Goal: Information Seeking & Learning: Understand process/instructions

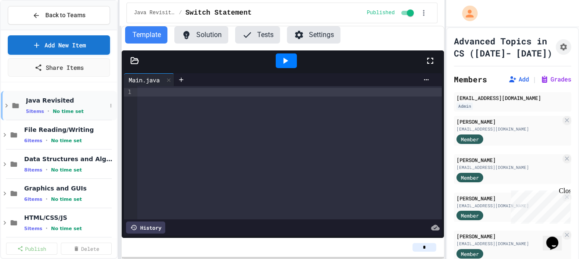
click at [61, 104] on div "Java Revisited 5 items • No time set" at bounding box center [66, 106] width 81 height 18
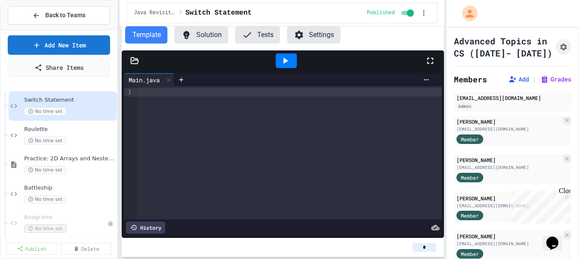
scroll to position [29, 0]
click at [66, 216] on span "Anagrams" at bounding box center [61, 216] width 75 height 7
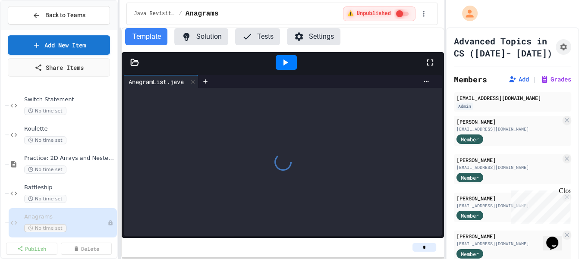
click at [203, 39] on button "Solution" at bounding box center [201, 36] width 54 height 17
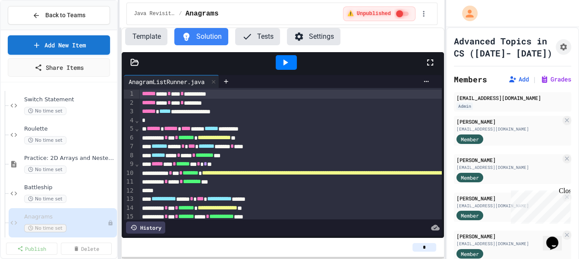
drag, startPoint x: 287, startPoint y: 64, endPoint x: 300, endPoint y: 65, distance: 12.9
click at [288, 63] on icon at bounding box center [285, 62] width 10 height 10
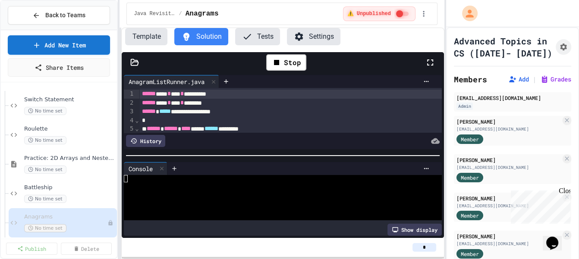
scroll to position [0, 7]
click at [170, 194] on div at bounding box center [279, 194] width 310 height 8
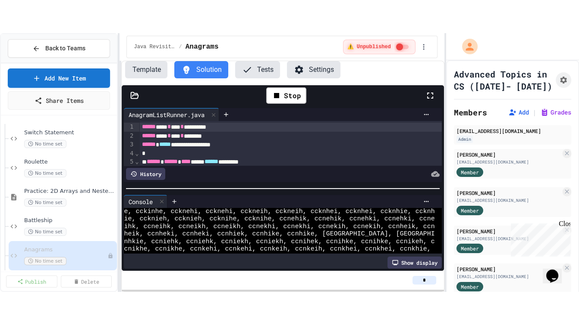
scroll to position [0, 0]
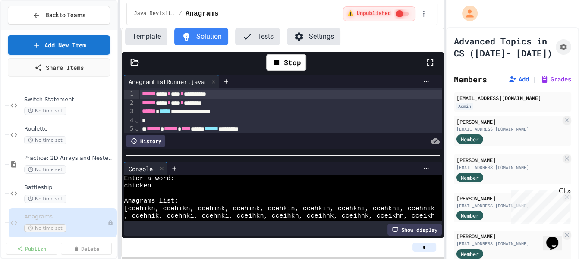
drag, startPoint x: 429, startPoint y: 66, endPoint x: 426, endPoint y: 116, distance: 50.6
click at [430, 65] on icon at bounding box center [430, 62] width 10 height 10
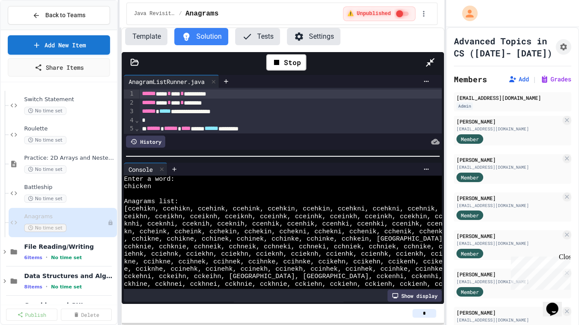
click at [296, 152] on div at bounding box center [283, 156] width 322 height 9
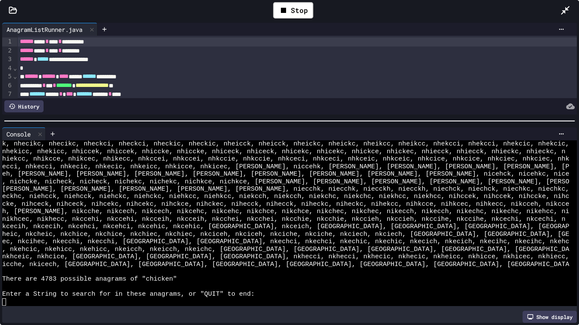
scroll to position [2123, 0]
drag, startPoint x: 59, startPoint y: 278, endPoint x: 43, endPoint y: 281, distance: 16.6
click at [84, 259] on div at bounding box center [285, 302] width 566 height 7
type textarea "****"
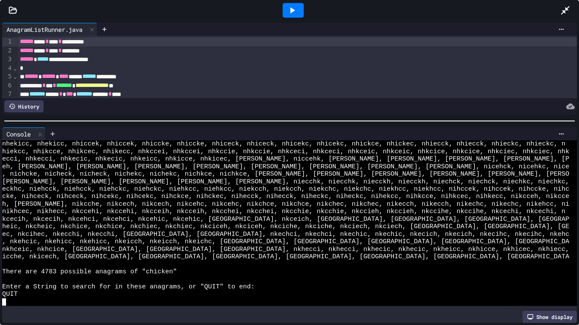
click at [286, 9] on div at bounding box center [292, 10] width 21 height 15
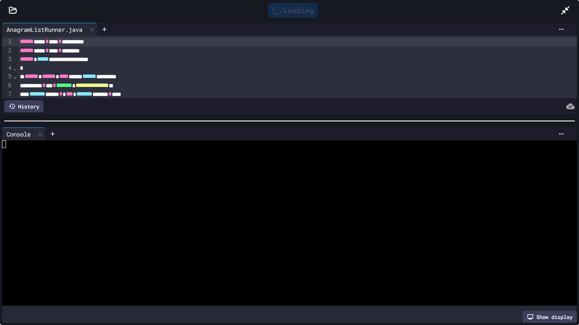
scroll to position [0, 0]
click at [200, 146] on div at bounding box center [285, 144] width 566 height 7
click at [192, 176] on div at bounding box center [285, 174] width 566 height 7
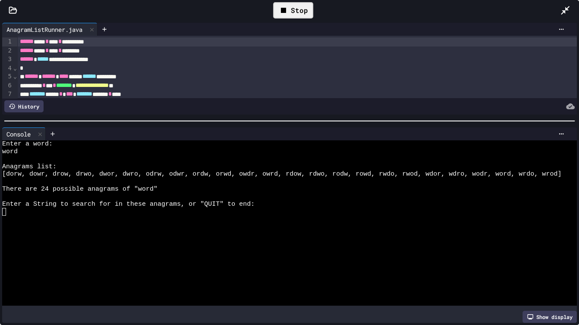
click at [288, 8] on icon at bounding box center [283, 10] width 10 height 10
click at [139, 229] on div at bounding box center [285, 226] width 566 height 7
drag, startPoint x: 288, startPoint y: 15, endPoint x: 195, endPoint y: 101, distance: 126.3
click at [288, 15] on icon at bounding box center [292, 10] width 10 height 10
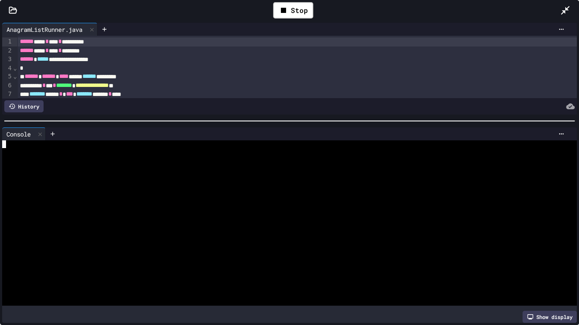
click at [141, 195] on div at bounding box center [285, 196] width 566 height 7
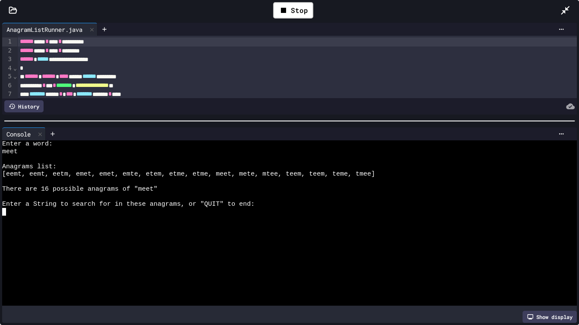
type textarea "****"
drag, startPoint x: 113, startPoint y: 174, endPoint x: 98, endPoint y: 175, distance: 15.5
click at [289, 8] on div "Stop" at bounding box center [293, 10] width 40 height 16
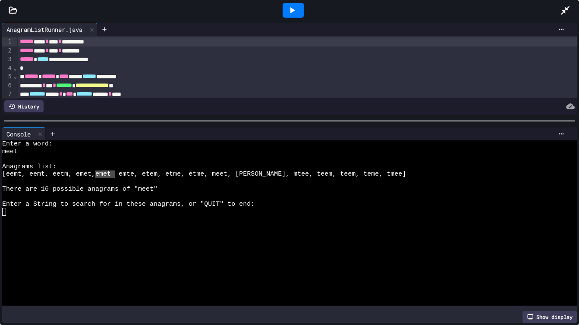
click at [63, 218] on div at bounding box center [285, 219] width 566 height 7
drag, startPoint x: 291, startPoint y: 9, endPoint x: 283, endPoint y: 19, distance: 12.8
click at [292, 8] on icon at bounding box center [292, 10] width 10 height 10
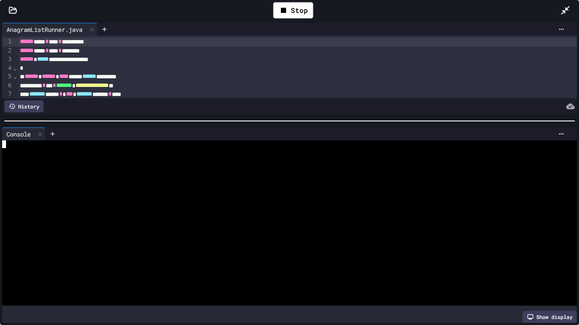
click at [106, 171] on div at bounding box center [285, 174] width 566 height 7
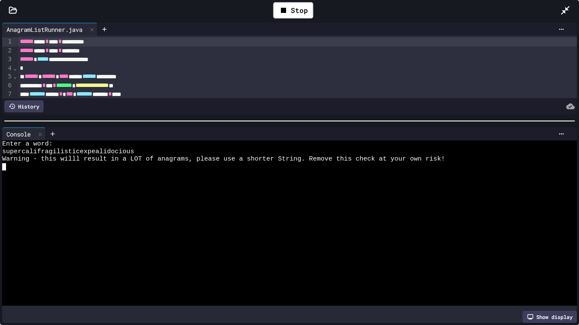
click at [571, 9] on div at bounding box center [569, 10] width 19 height 25
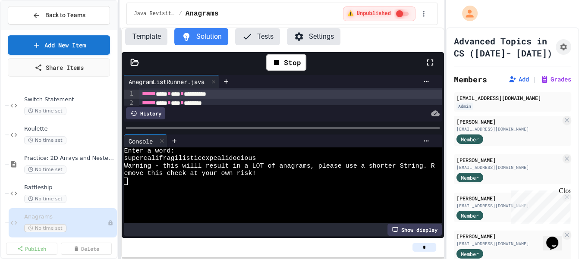
click at [150, 33] on button "Template" at bounding box center [146, 36] width 42 height 17
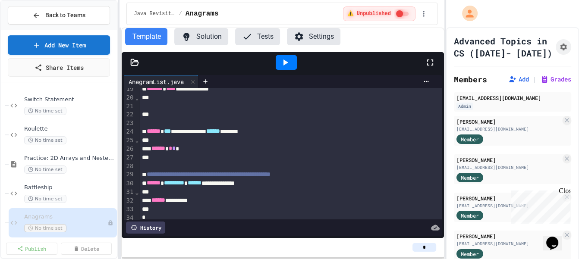
scroll to position [180, 0]
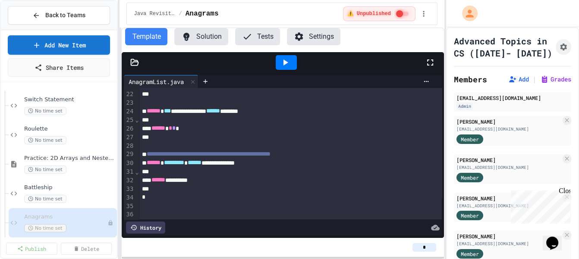
click at [135, 63] on icon at bounding box center [134, 62] width 9 height 9
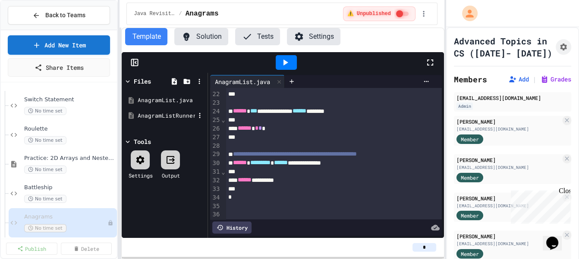
drag, startPoint x: 157, startPoint y: 114, endPoint x: 163, endPoint y: 116, distance: 5.9
click at [158, 114] on div "AnagramListRunner.java" at bounding box center [166, 116] width 58 height 9
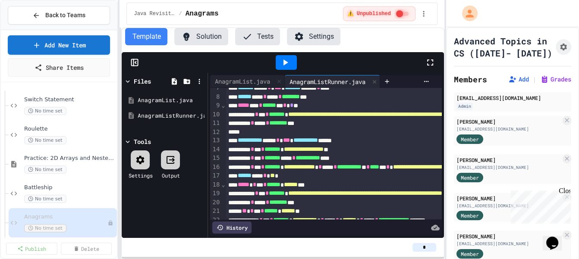
scroll to position [53, 0]
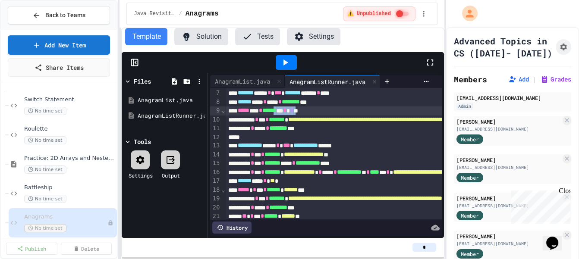
drag, startPoint x: 325, startPoint y: 110, endPoint x: 324, endPoint y: 125, distance: 15.1
click at [296, 110] on div "***** **** * ****** ** * * **" at bounding box center [485, 110] width 521 height 9
click at [332, 120] on span "**********" at bounding box center [413, 119] width 251 height 6
click at [323, 110] on div "***** * *** * ****** ** * * * *" at bounding box center [485, 110] width 521 height 9
drag, startPoint x: 202, startPoint y: 36, endPoint x: 222, endPoint y: 38, distance: 19.9
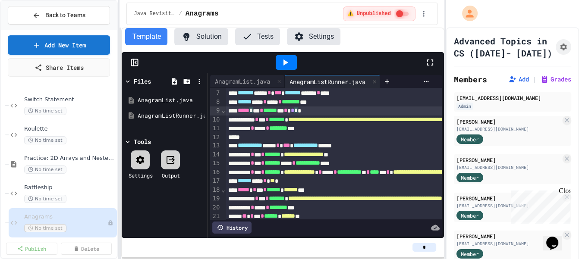
click at [204, 34] on button "Solution" at bounding box center [201, 36] width 54 height 17
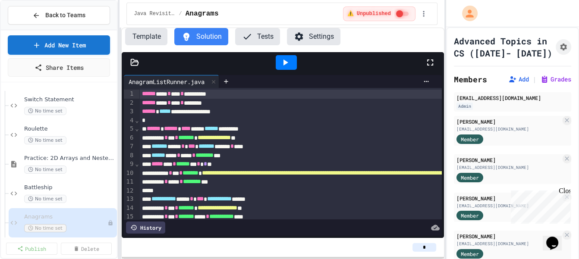
click at [238, 163] on div "***** **** * ****** ** * * **" at bounding box center [399, 164] width 521 height 9
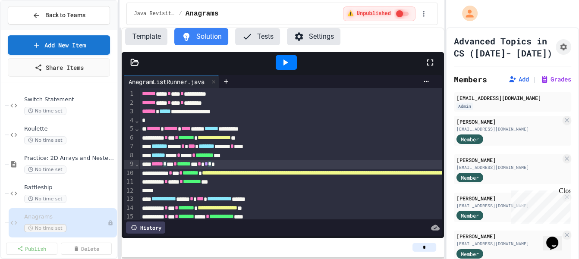
click at [211, 165] on span "*" at bounding box center [209, 164] width 3 height 6
click at [286, 59] on icon at bounding box center [285, 62] width 10 height 10
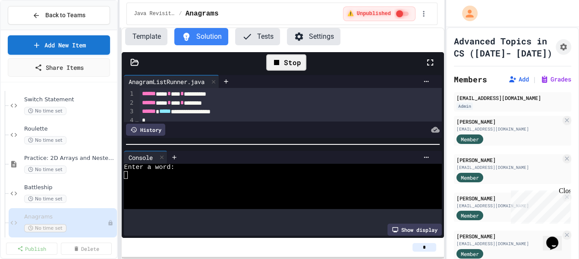
click at [235, 140] on div at bounding box center [283, 144] width 322 height 9
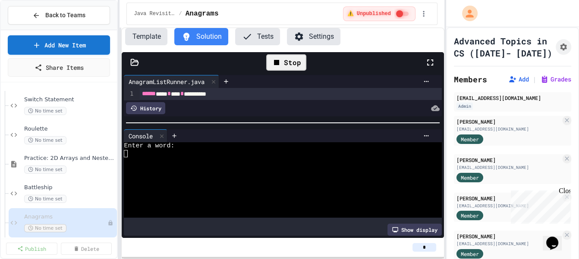
click at [228, 157] on div at bounding box center [279, 161] width 310 height 8
click at [433, 61] on icon at bounding box center [430, 62] width 10 height 10
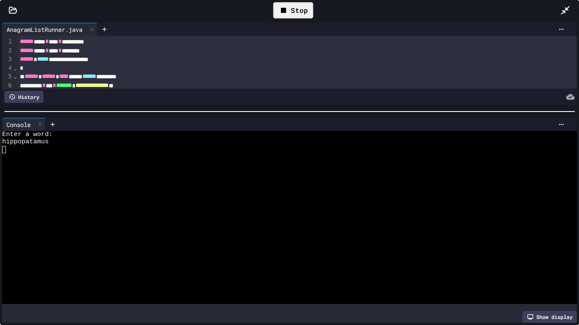
click at [281, 186] on div at bounding box center [285, 187] width 566 height 7
click at [566, 7] on icon at bounding box center [564, 10] width 9 height 9
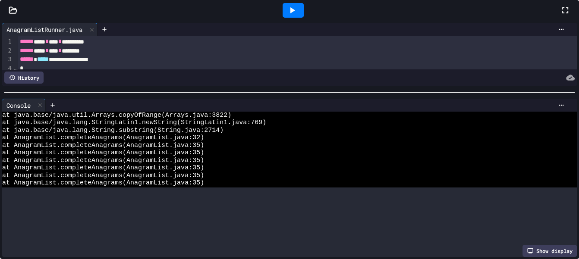
scroll to position [0, 0]
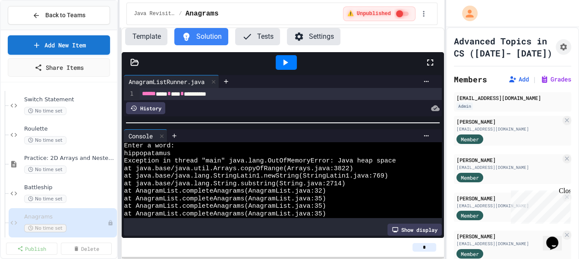
click at [281, 62] on icon at bounding box center [285, 62] width 10 height 10
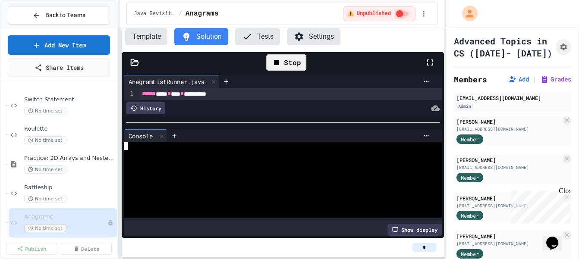
click at [313, 169] on div at bounding box center [279, 169] width 310 height 8
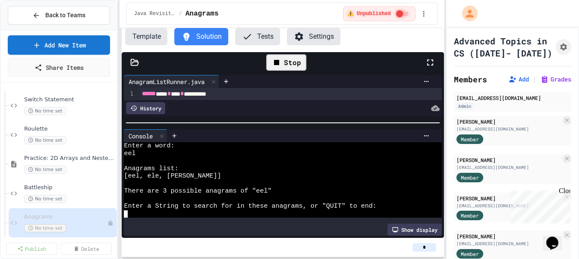
click at [131, 41] on button "Template" at bounding box center [146, 36] width 42 height 17
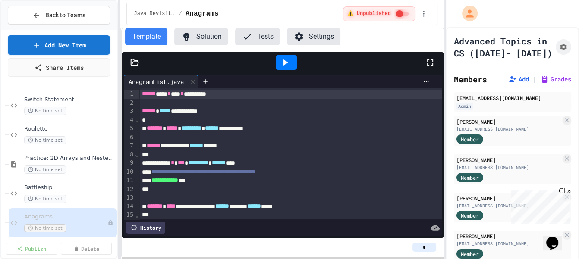
click at [143, 63] on div at bounding box center [135, 62] width 26 height 9
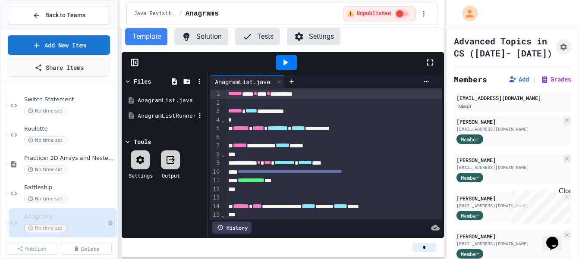
click at [162, 110] on div "AnagramListRunner.java" at bounding box center [164, 116] width 81 height 16
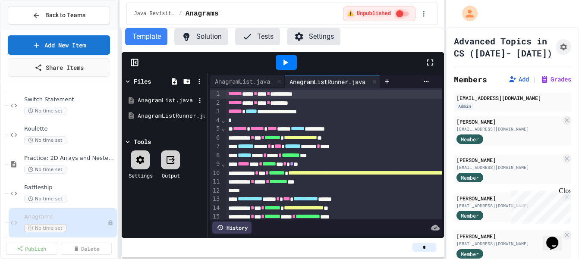
click at [181, 98] on div "AnagramList.java" at bounding box center [166, 100] width 58 height 9
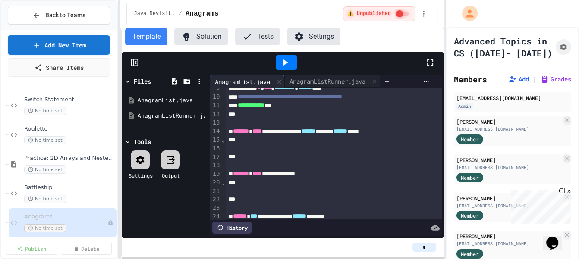
scroll to position [68, 0]
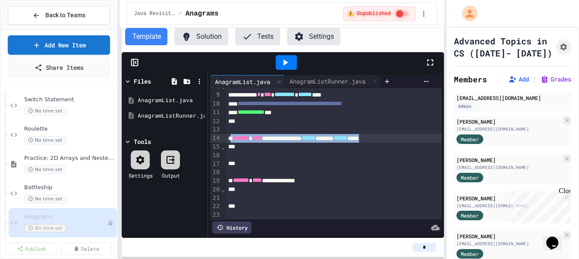
drag, startPoint x: 435, startPoint y: 135, endPoint x: 230, endPoint y: 140, distance: 205.2
click at [230, 140] on div "**********" at bounding box center [333, 138] width 217 height 9
click at [315, 141] on span "******" at bounding box center [308, 138] width 14 height 6
click at [311, 140] on div "**********" at bounding box center [333, 138] width 217 height 9
click at [335, 137] on div "**********" at bounding box center [333, 138] width 217 height 9
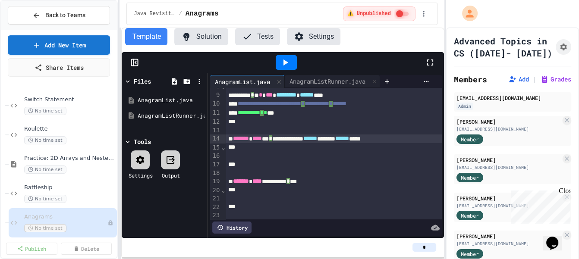
click at [336, 138] on div "**********" at bounding box center [333, 138] width 217 height 9
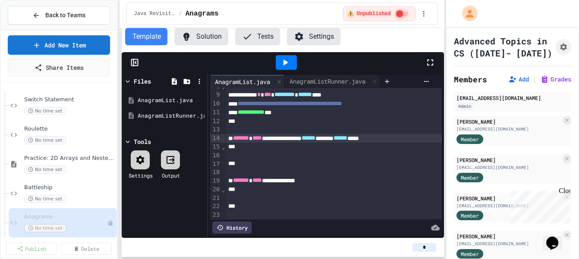
click at [341, 138] on div "**********" at bounding box center [333, 138] width 217 height 9
click at [284, 137] on div "**********" at bounding box center [333, 138] width 217 height 9
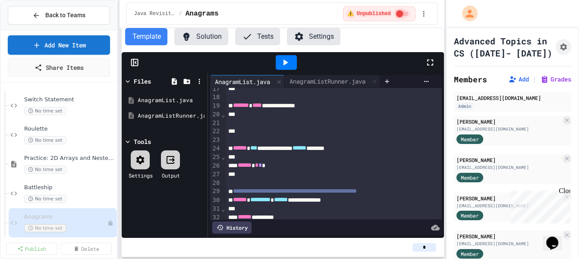
scroll to position [150, 0]
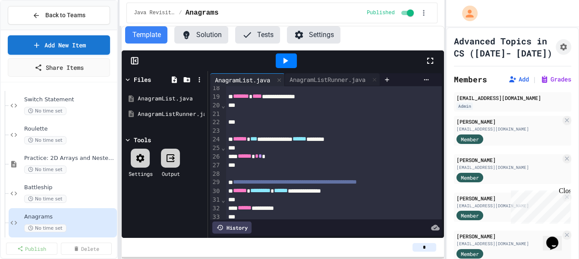
click at [140, 63] on div at bounding box center [283, 60] width 322 height 21
click at [137, 60] on icon at bounding box center [134, 60] width 9 height 9
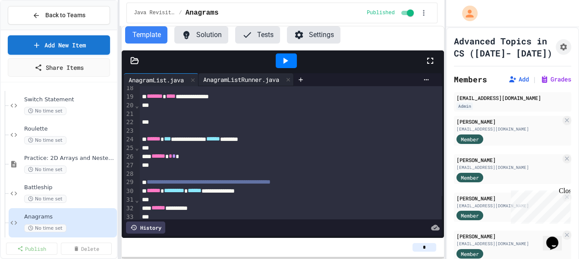
click at [262, 78] on div "AnagramListRunner.java" at bounding box center [240, 79] width 84 height 9
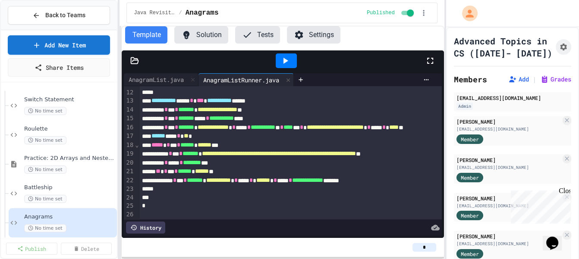
scroll to position [0, 0]
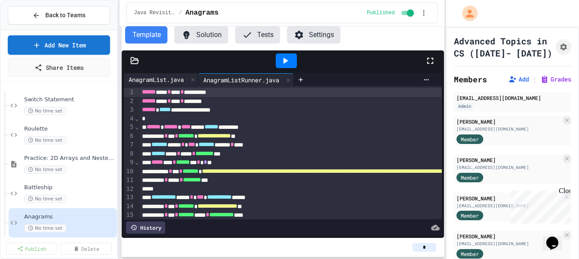
click at [169, 81] on div "AnagramList.java" at bounding box center [156, 79] width 64 height 9
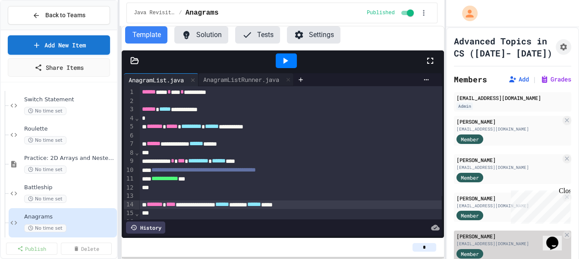
click at [505, 248] on div "Member" at bounding box center [508, 253] width 104 height 11
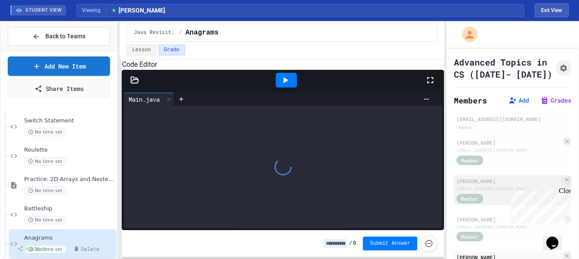
click at [491, 185] on div "[EMAIL_ADDRESS][DOMAIN_NAME]" at bounding box center [508, 188] width 104 height 6
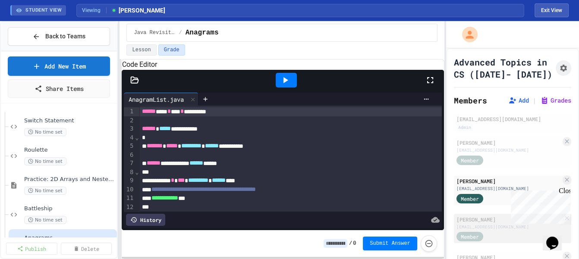
click at [497, 216] on div "[PERSON_NAME]" at bounding box center [508, 220] width 104 height 8
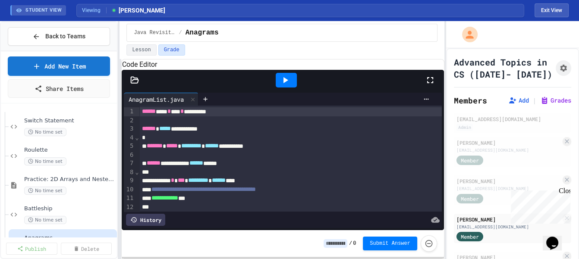
click at [566, 195] on div "Close" at bounding box center [563, 192] width 11 height 11
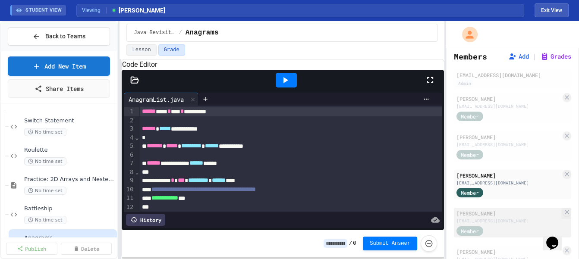
scroll to position [44, 0]
click at [521, 209] on div "[PERSON_NAME]" at bounding box center [508, 213] width 104 height 8
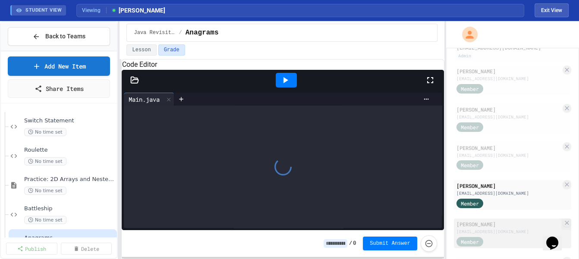
scroll to position [77, 0]
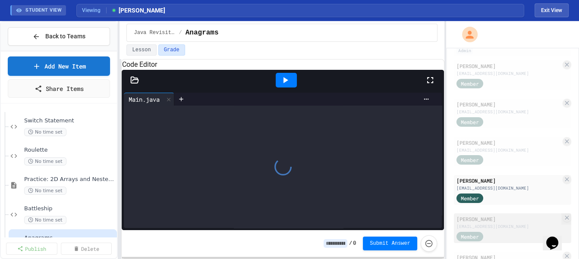
click at [510, 216] on div "[PERSON_NAME]" at bounding box center [508, 219] width 104 height 8
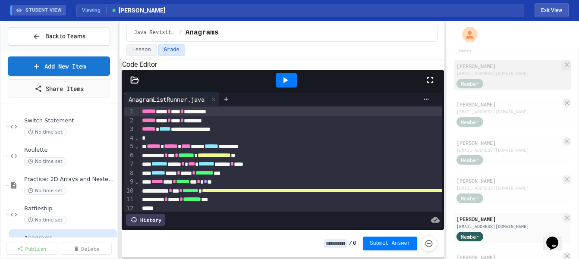
click at [511, 83] on div "Member" at bounding box center [508, 83] width 104 height 11
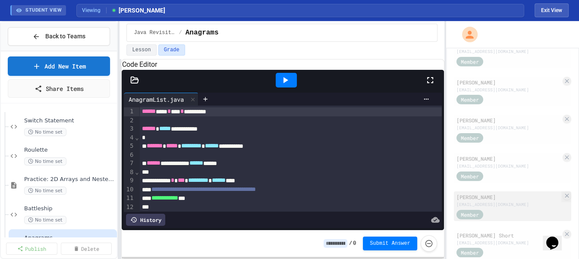
scroll to position [169, 0]
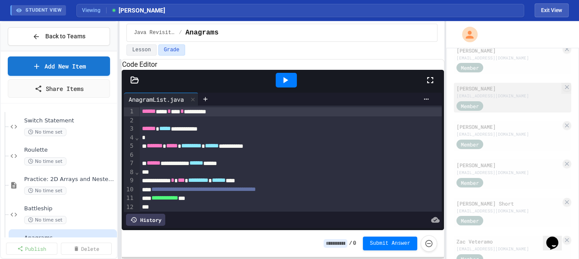
click at [515, 93] on div "[EMAIL_ADDRESS][DOMAIN_NAME]" at bounding box center [508, 96] width 104 height 6
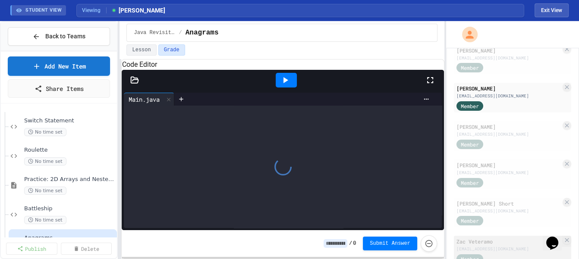
click at [495, 238] on div "Zac Veteramo" at bounding box center [508, 242] width 104 height 8
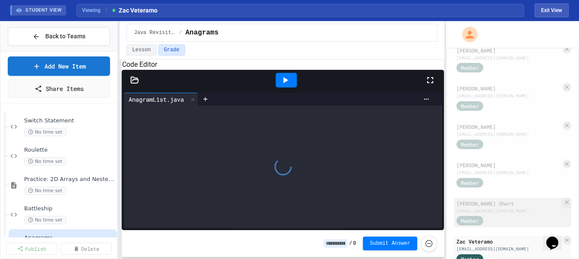
click at [501, 215] on div "Member" at bounding box center [508, 220] width 104 height 11
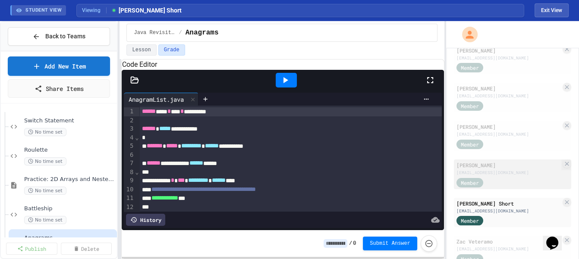
click at [505, 180] on div "Member" at bounding box center [508, 182] width 104 height 11
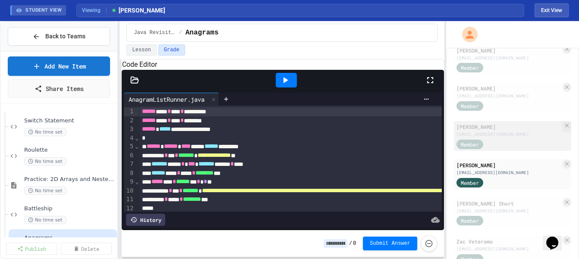
click at [508, 135] on div "[EMAIL_ADDRESS][DOMAIN_NAME]" at bounding box center [508, 134] width 104 height 6
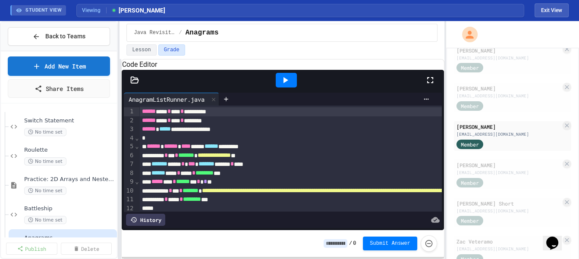
drag, startPoint x: 502, startPoint y: 99, endPoint x: 502, endPoint y: 114, distance: 15.1
click at [503, 98] on div "[PERSON_NAME] [EMAIL_ADDRESS][DOMAIN_NAME] Member" at bounding box center [511, 98] width 117 height 30
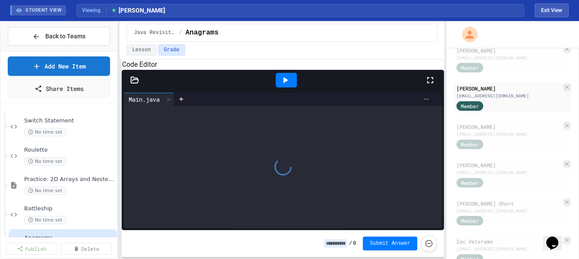
click at [425, 103] on icon at bounding box center [425, 99] width 7 height 7
drag, startPoint x: 401, startPoint y: 73, endPoint x: 402, endPoint y: 88, distance: 14.7
click at [401, 72] on div at bounding box center [289, 129] width 579 height 259
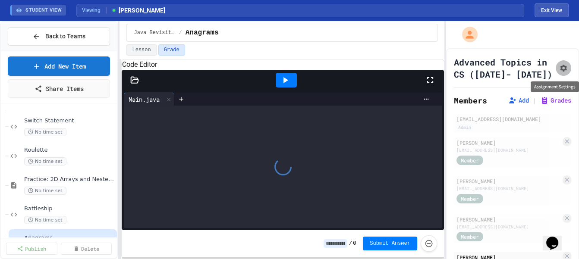
click at [567, 73] on button "Assignment Settings" at bounding box center [563, 68] width 16 height 16
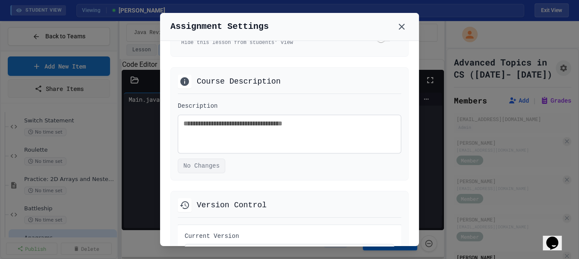
scroll to position [654, 0]
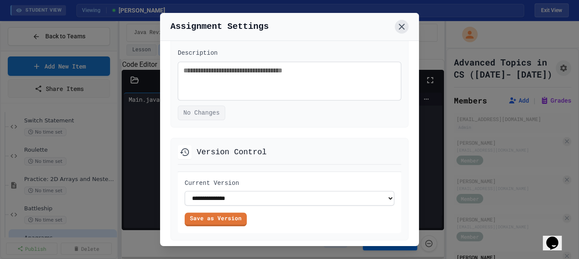
click at [394, 26] on button at bounding box center [401, 27] width 14 height 14
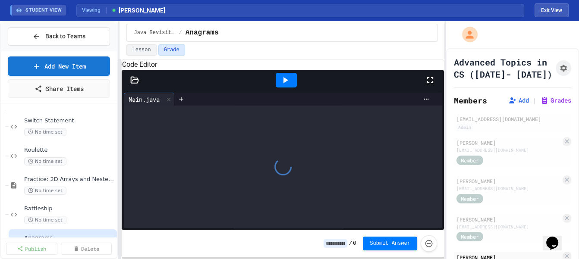
click at [215, 70] on div "Code Editor" at bounding box center [283, 64] width 322 height 10
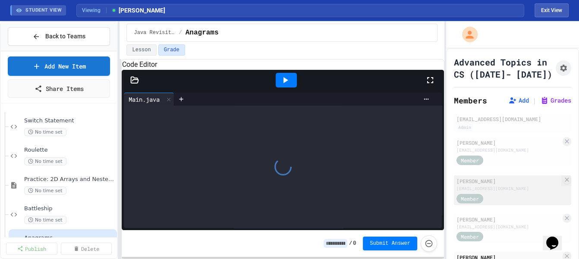
scroll to position [161, 0]
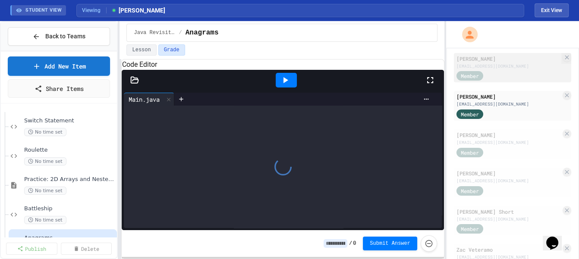
click at [524, 55] on div "[PERSON_NAME]" at bounding box center [508, 59] width 104 height 8
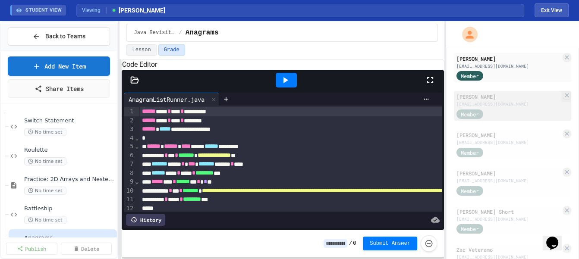
click at [500, 108] on div "Member" at bounding box center [508, 113] width 104 height 11
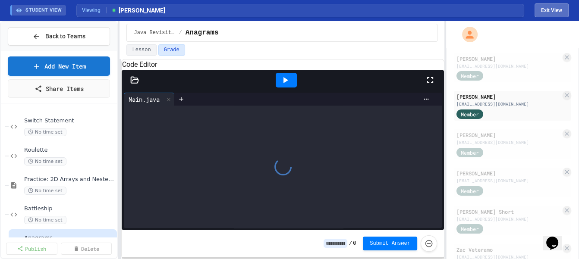
click at [563, 11] on button "Exit View" at bounding box center [551, 10] width 34 height 14
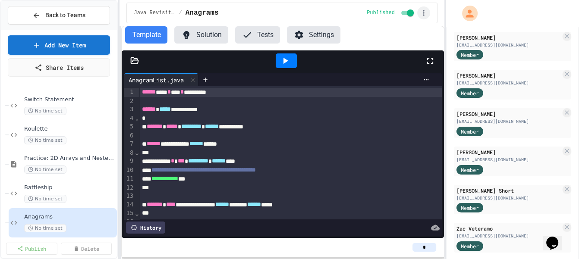
click at [426, 9] on icon "button" at bounding box center [423, 13] width 9 height 9
click at [298, 32] on div at bounding box center [289, 129] width 579 height 259
click at [430, 13] on div "Java Revisited / Anagrams Published" at bounding box center [281, 13] width 310 height 21
click at [423, 14] on icon "button" at bounding box center [422, 13] width 1 height 6
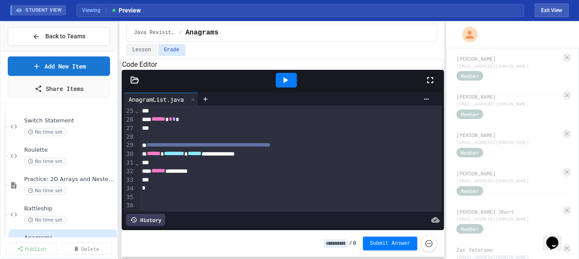
scroll to position [0, 0]
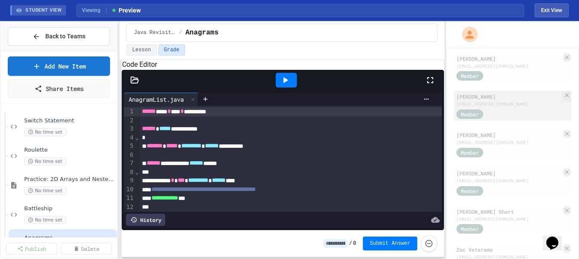
click at [504, 102] on div "[EMAIL_ADDRESS][DOMAIN_NAME]" at bounding box center [508, 104] width 104 height 6
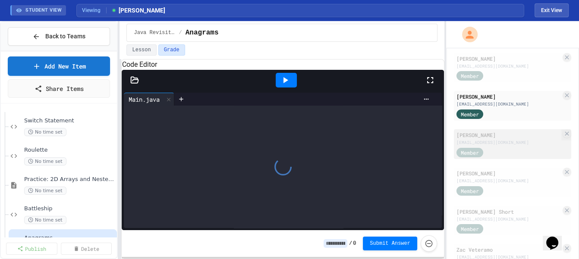
click at [497, 140] on div "[EMAIL_ADDRESS][DOMAIN_NAME]" at bounding box center [508, 142] width 104 height 6
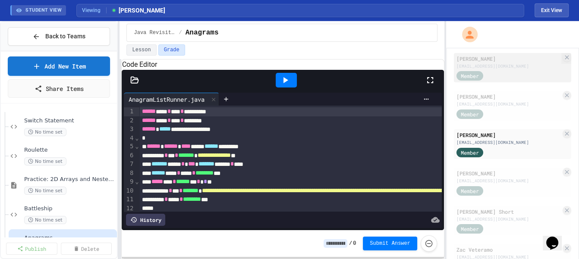
click at [497, 66] on div "[EMAIL_ADDRESS][DOMAIN_NAME]" at bounding box center [508, 66] width 104 height 6
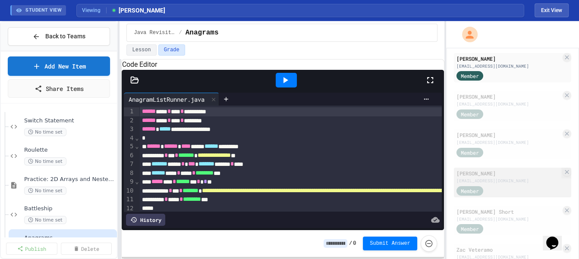
click at [510, 174] on div "[PERSON_NAME]" at bounding box center [508, 173] width 104 height 8
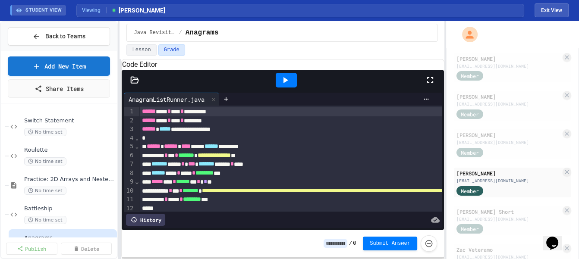
click at [510, 201] on div "[EMAIL_ADDRESS][DOMAIN_NAME] Admin [PERSON_NAME] [EMAIL_ADDRESS][DOMAIN_NAME] M…" at bounding box center [511, 115] width 117 height 325
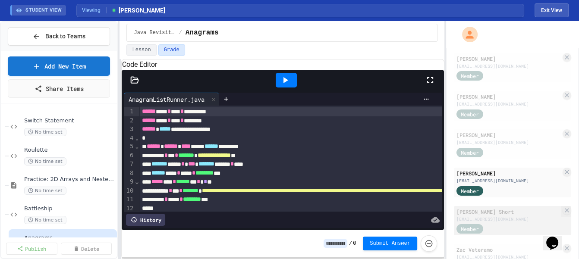
click at [508, 208] on div "[PERSON_NAME] Short" at bounding box center [508, 212] width 104 height 8
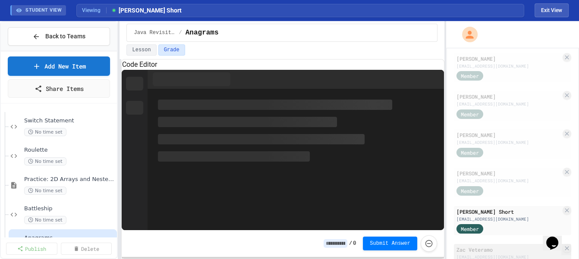
click at [510, 246] on div "Zac Veteramo" at bounding box center [508, 250] width 104 height 8
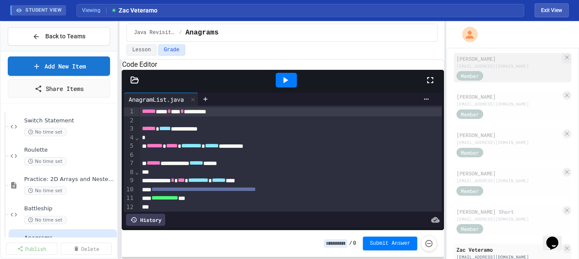
click at [509, 63] on div "[EMAIL_ADDRESS][DOMAIN_NAME]" at bounding box center [508, 66] width 104 height 6
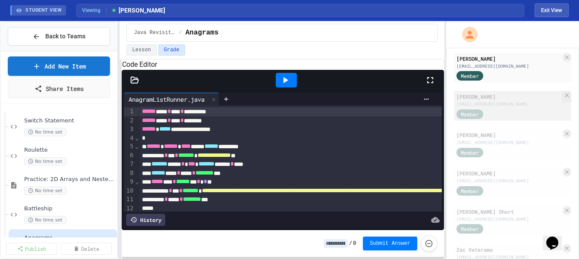
click at [510, 94] on div "[PERSON_NAME]" at bounding box center [508, 97] width 104 height 8
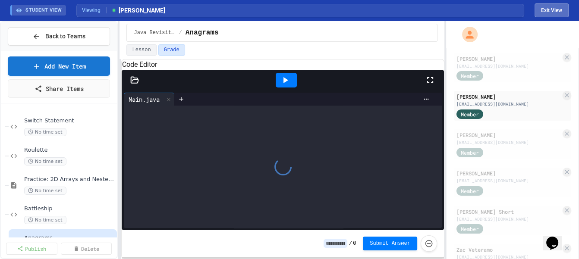
click at [560, 13] on button "Exit View" at bounding box center [551, 10] width 34 height 14
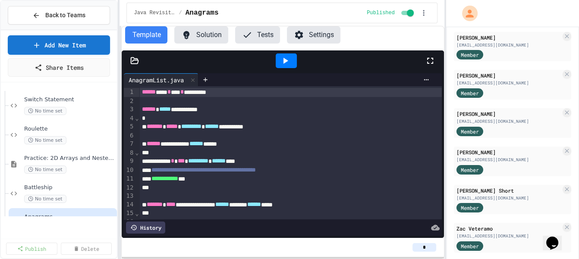
click at [311, 28] on button "Settings" at bounding box center [313, 34] width 53 height 17
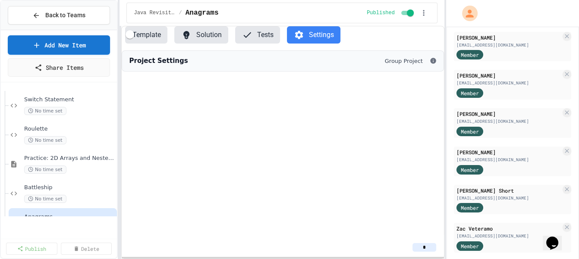
scroll to position [0, 25]
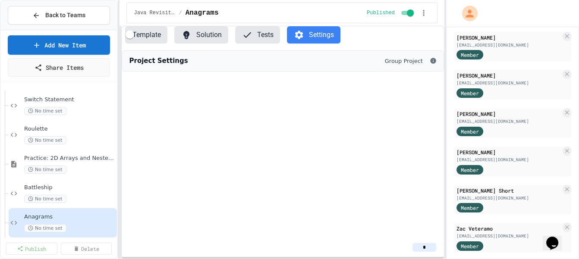
click at [435, 63] on icon at bounding box center [433, 61] width 6 height 6
click at [342, 64] on div "Project Settings Group Project" at bounding box center [283, 60] width 322 height 21
click at [138, 38] on button "Template" at bounding box center [146, 34] width 42 height 17
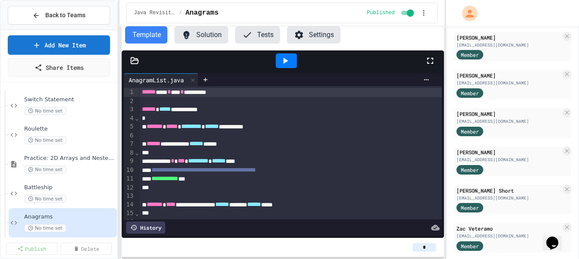
drag, startPoint x: 379, startPoint y: 37, endPoint x: 386, endPoint y: 37, distance: 7.3
click at [380, 37] on div "Template Solution Tests Settings" at bounding box center [283, 34] width 322 height 17
click at [424, 15] on icon "button" at bounding box center [423, 13] width 9 height 9
click at [435, 32] on div at bounding box center [289, 129] width 579 height 259
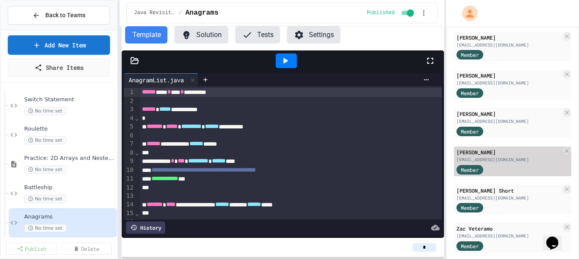
click at [510, 185] on div "[PERSON_NAME] Short [EMAIL_ADDRESS][DOMAIN_NAME] Member" at bounding box center [511, 200] width 117 height 30
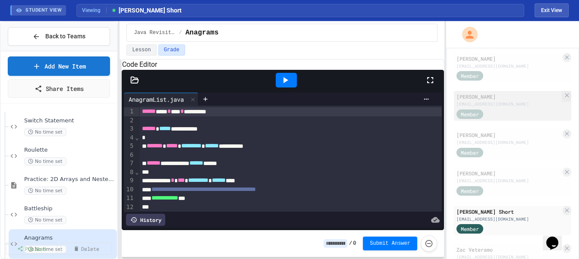
click at [501, 106] on div "[PERSON_NAME] [EMAIL_ADDRESS][DOMAIN_NAME] Member" at bounding box center [511, 106] width 117 height 30
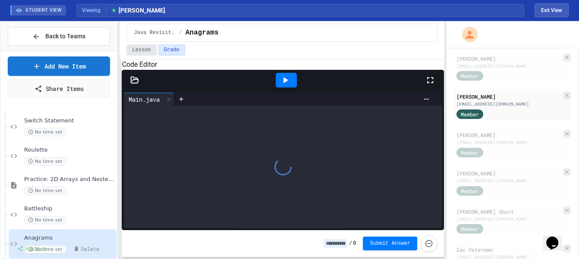
click at [135, 46] on button "Lesson" at bounding box center [141, 49] width 30 height 11
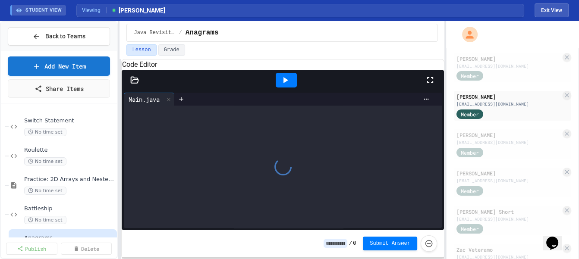
scroll to position [0, 25]
drag, startPoint x: 181, startPoint y: 47, endPoint x: 184, endPoint y: 51, distance: 4.7
click at [182, 49] on button "Grade" at bounding box center [171, 49] width 27 height 11
click at [145, 47] on button "Lesson" at bounding box center [141, 49] width 30 height 11
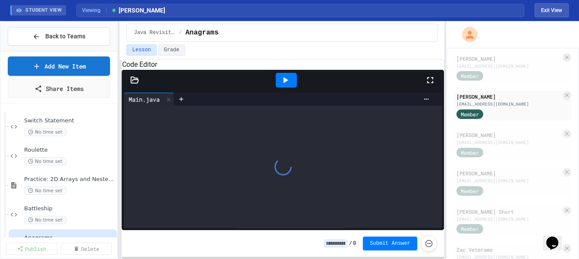
click at [133, 84] on icon at bounding box center [134, 80] width 9 height 9
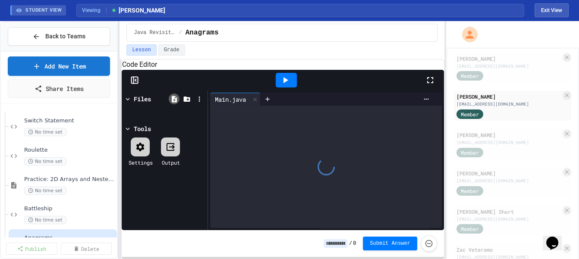
click at [175, 103] on icon at bounding box center [174, 99] width 8 height 8
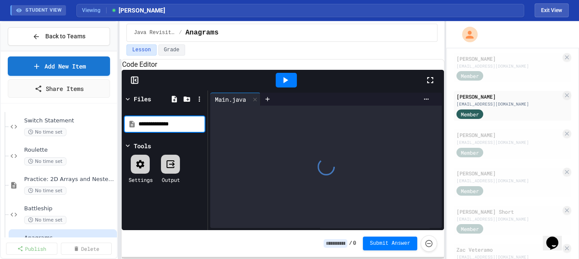
type input "**********"
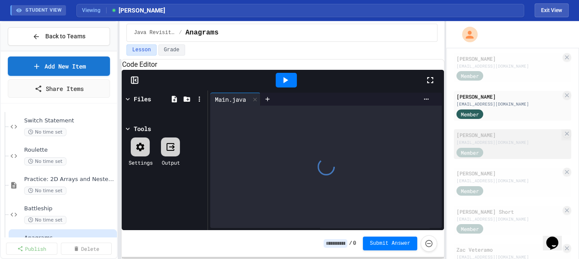
click at [496, 147] on div "Member" at bounding box center [477, 152] width 43 height 11
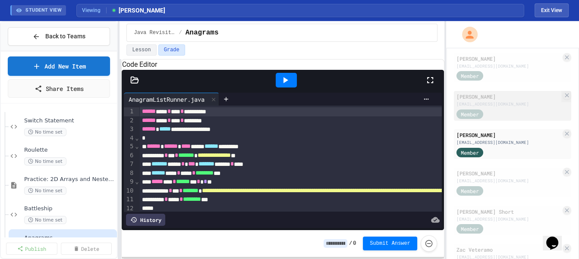
click at [483, 102] on div "[EMAIL_ADDRESS][DOMAIN_NAME]" at bounding box center [508, 104] width 104 height 6
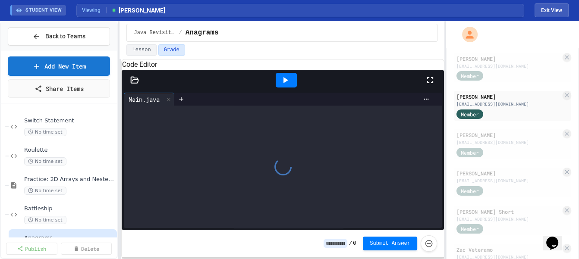
click at [137, 83] on icon at bounding box center [134, 80] width 7 height 6
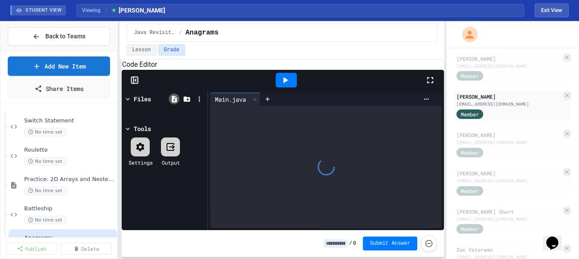
click at [172, 102] on icon at bounding box center [174, 99] width 5 height 6
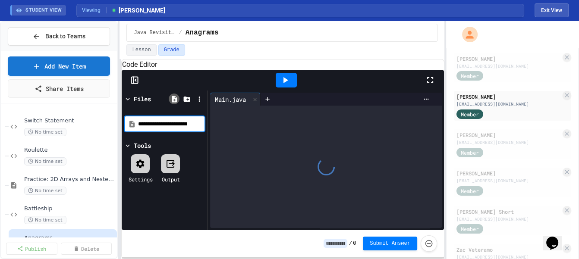
scroll to position [0, 11]
type input "**********"
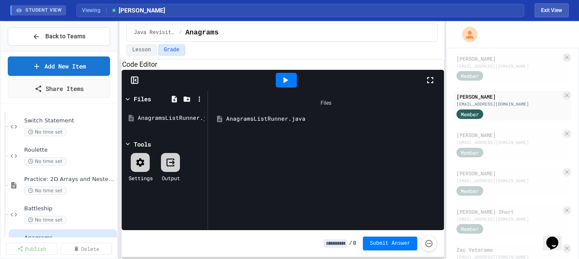
click at [247, 123] on div "AnagramsListRunner.java" at bounding box center [331, 119] width 213 height 9
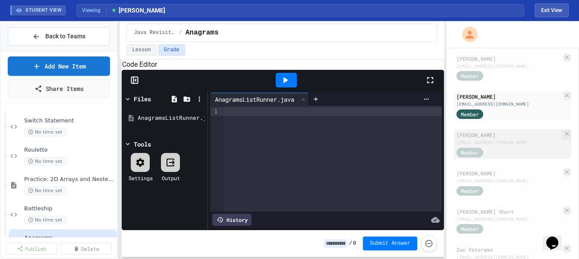
click at [515, 147] on div "Member" at bounding box center [508, 152] width 104 height 11
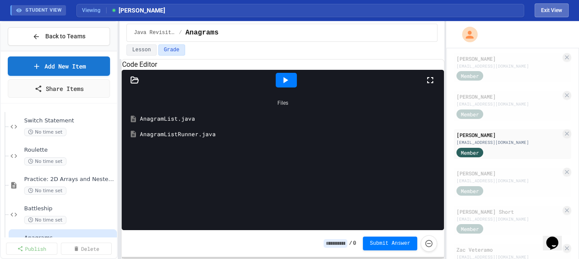
click at [554, 16] on button "Exit View" at bounding box center [551, 10] width 34 height 14
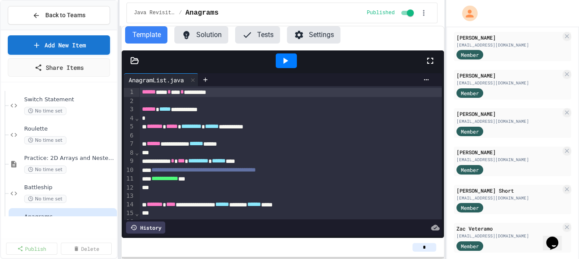
scroll to position [0, 25]
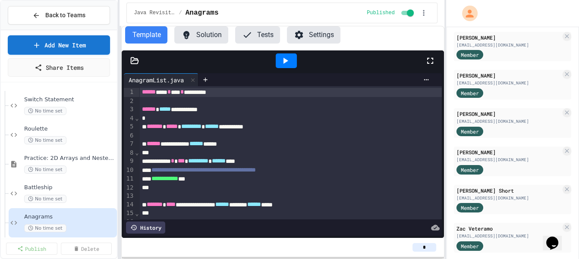
click at [132, 57] on icon at bounding box center [134, 60] width 7 height 6
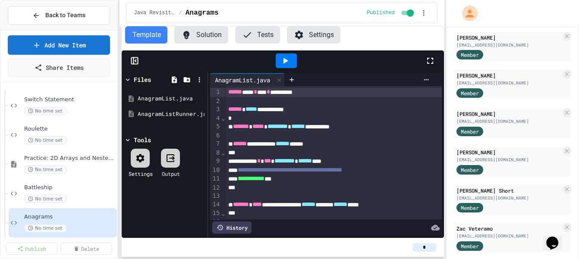
click at [317, 119] on div "*" at bounding box center [333, 118] width 217 height 9
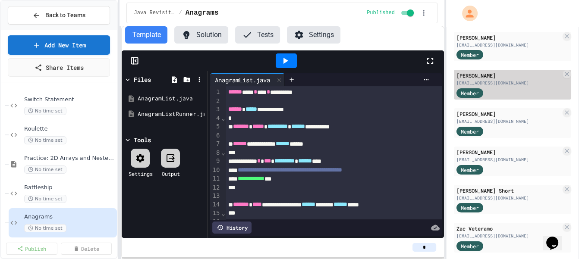
click at [494, 84] on div "[EMAIL_ADDRESS][DOMAIN_NAME]" at bounding box center [508, 83] width 104 height 6
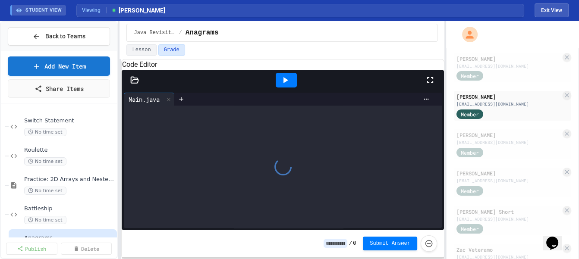
click at [137, 84] on icon at bounding box center [134, 80] width 9 height 9
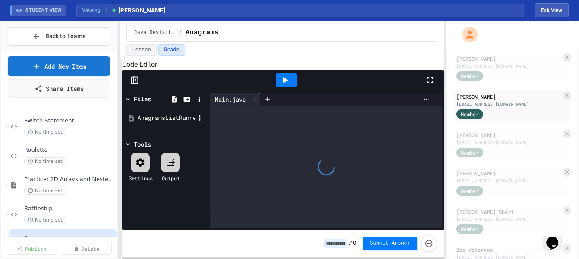
click at [159, 122] on div "AnagramsListRunner.java" at bounding box center [166, 118] width 58 height 9
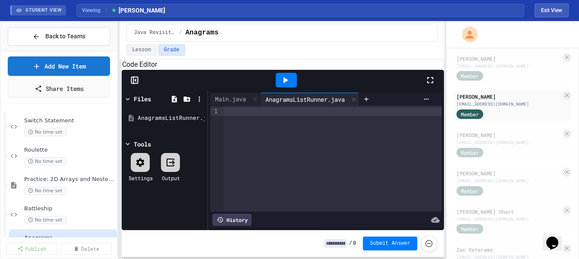
click at [270, 145] on div at bounding box center [332, 159] width 218 height 106
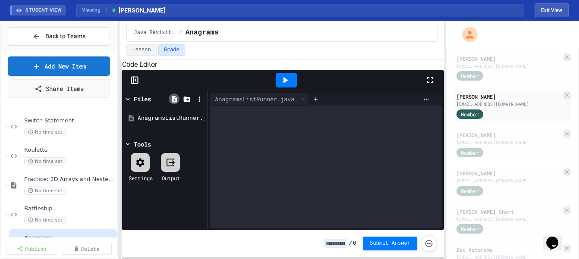
click at [176, 102] on icon at bounding box center [174, 99] width 5 height 6
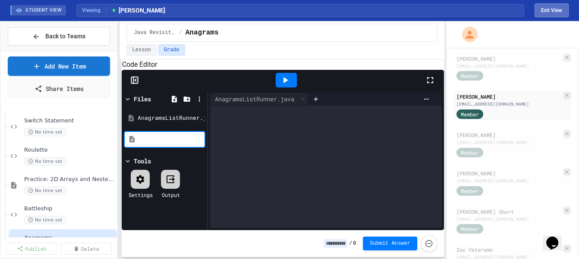
click at [544, 17] on button "Exit View" at bounding box center [551, 10] width 34 height 14
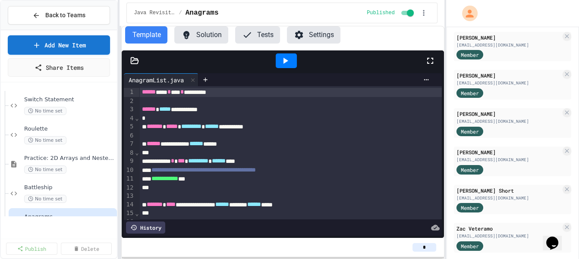
click at [131, 63] on icon at bounding box center [134, 60] width 7 height 6
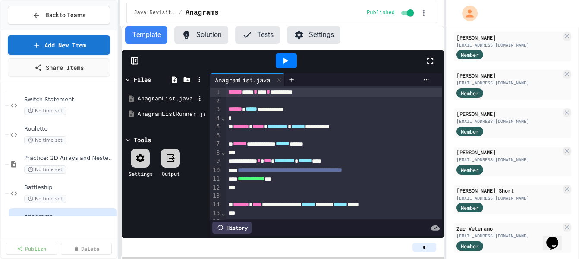
scroll to position [0, 25]
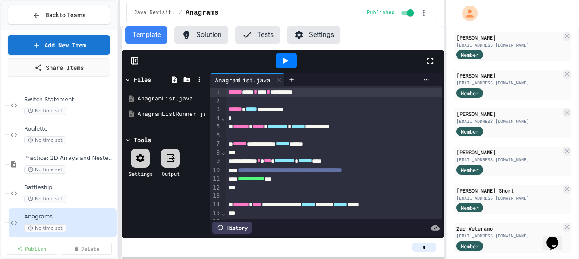
click at [288, 136] on div at bounding box center [333, 135] width 217 height 9
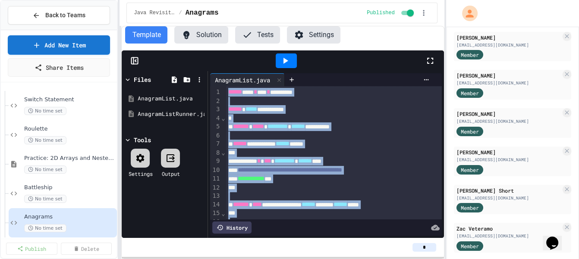
copy div "**********"
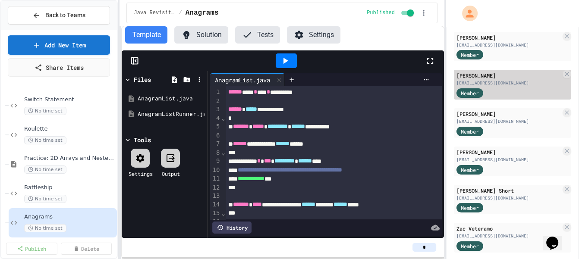
click at [503, 87] on div "Member" at bounding box center [508, 92] width 104 height 11
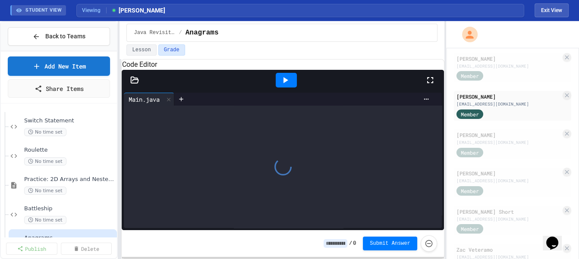
click at [134, 84] on icon at bounding box center [134, 80] width 9 height 9
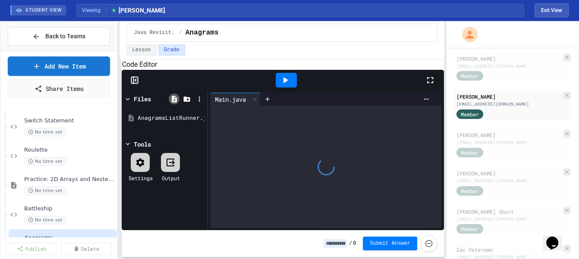
click at [172, 102] on icon at bounding box center [174, 99] width 5 height 6
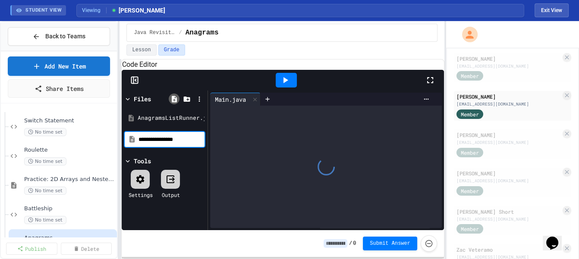
type input "**********"
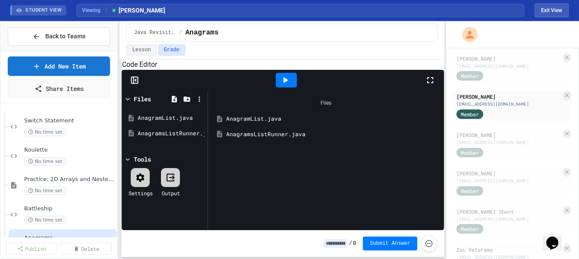
click at [253, 123] on div "AnagramList.java" at bounding box center [331, 119] width 213 height 9
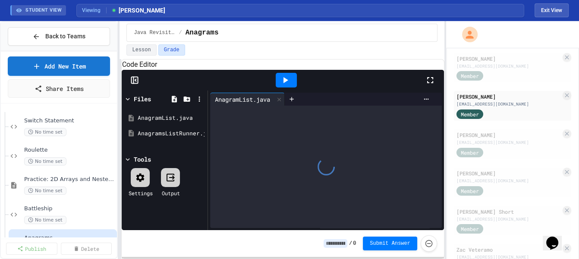
click at [256, 164] on div at bounding box center [325, 167] width 231 height 122
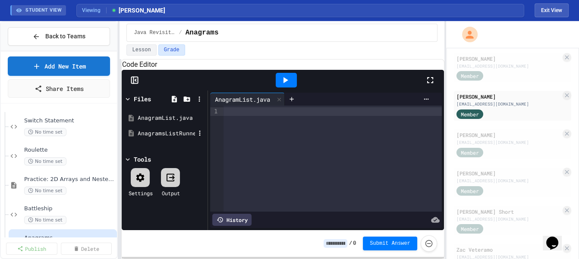
click at [169, 138] on div "AnagramsListRunner.java" at bounding box center [166, 133] width 58 height 9
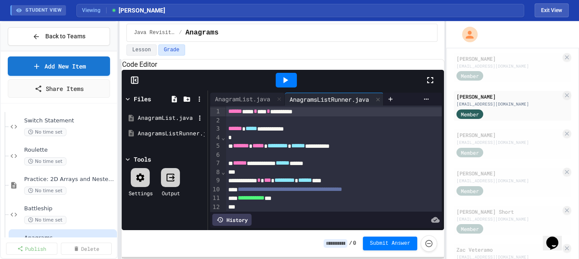
click at [168, 122] on div "AnagramList.java" at bounding box center [166, 118] width 58 height 9
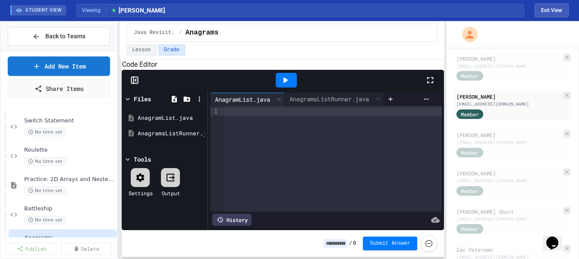
click at [299, 156] on div at bounding box center [332, 159] width 218 height 106
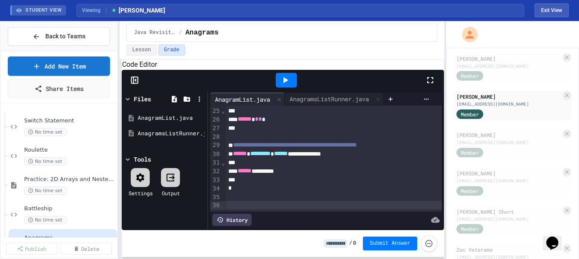
click at [539, 21] on div "**********" at bounding box center [289, 129] width 579 height 259
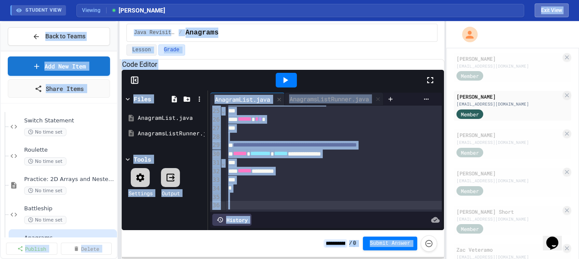
drag, startPoint x: 540, startPoint y: 19, endPoint x: 544, endPoint y: 16, distance: 5.6
click at [541, 19] on div "STUDENT VIEW Viewing [PERSON_NAME] Exit View" at bounding box center [289, 10] width 579 height 21
click at [547, 16] on button "Exit View" at bounding box center [551, 10] width 34 height 14
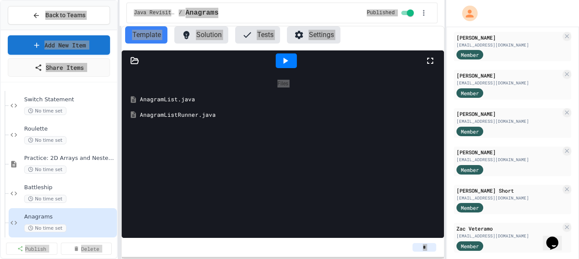
scroll to position [0, 25]
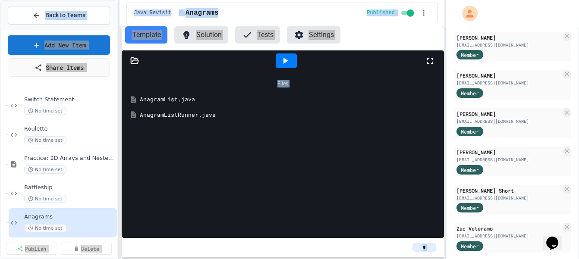
click at [189, 116] on div "AnagramListRunner.java" at bounding box center [288, 115] width 299 height 9
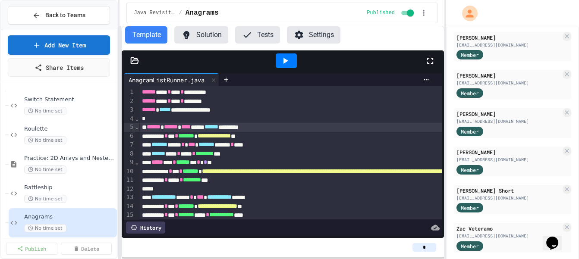
click at [225, 123] on div "****** ****** **** ***** ****** *********" at bounding box center [399, 127] width 521 height 9
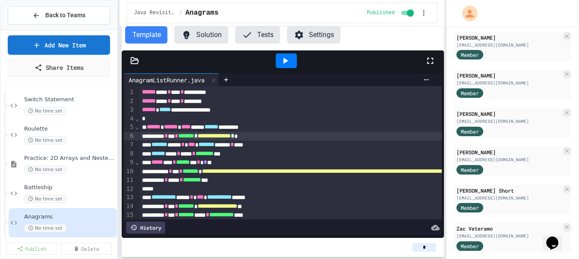
click at [225, 135] on span "**********" at bounding box center [213, 136] width 33 height 6
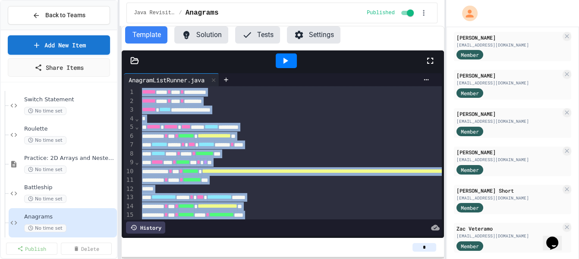
copy div "**********"
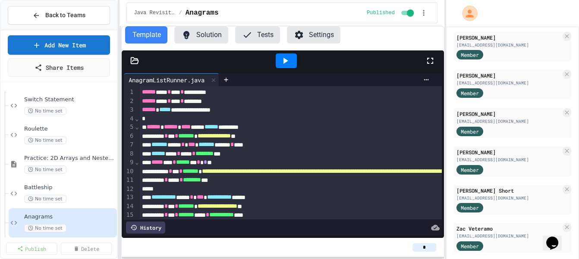
click at [482, 67] on div "[EMAIL_ADDRESS][DOMAIN_NAME] Admin [PERSON_NAME] [EMAIL_ADDRESS][DOMAIN_NAME] M…" at bounding box center [511, 93] width 117 height 325
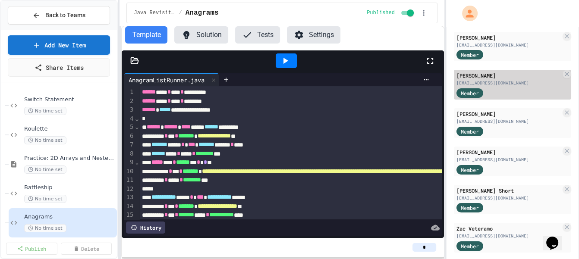
click at [483, 75] on div "[PERSON_NAME]" at bounding box center [508, 76] width 104 height 8
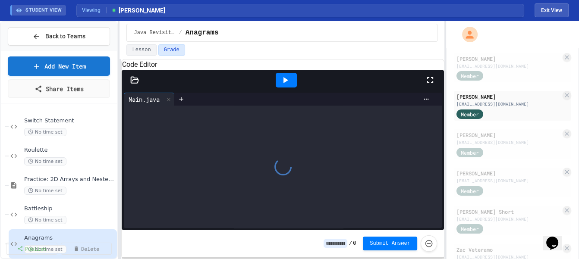
click at [139, 84] on div at bounding box center [135, 80] width 26 height 9
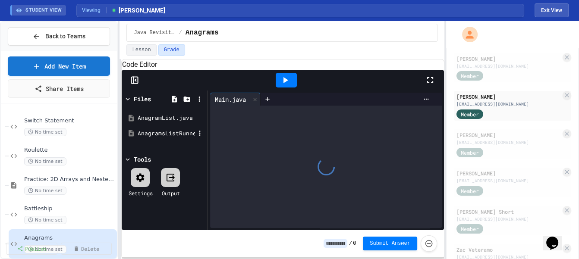
click at [170, 138] on div "AnagramsListRunner.java" at bounding box center [166, 133] width 58 height 9
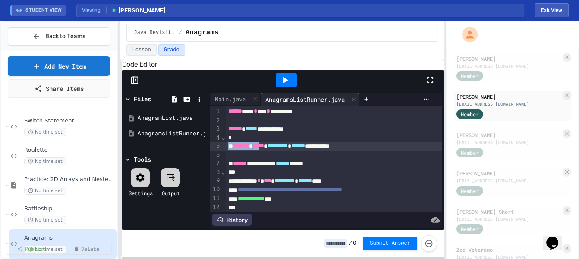
click at [277, 151] on div "**********" at bounding box center [333, 146] width 217 height 9
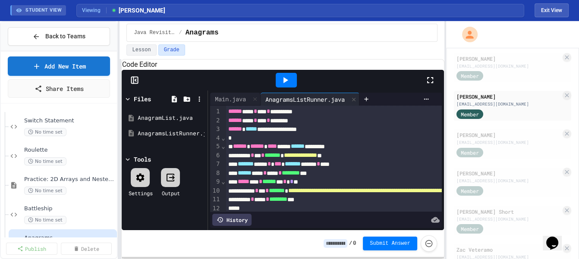
click at [149, 187] on div at bounding box center [140, 177] width 19 height 19
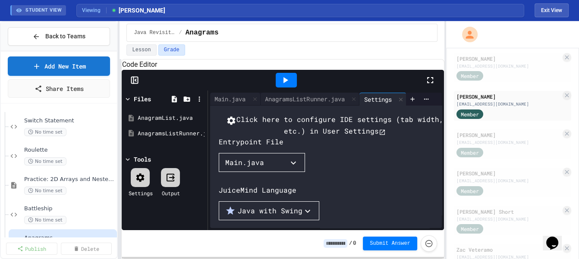
click at [230, 168] on div "Main.java" at bounding box center [244, 162] width 39 height 10
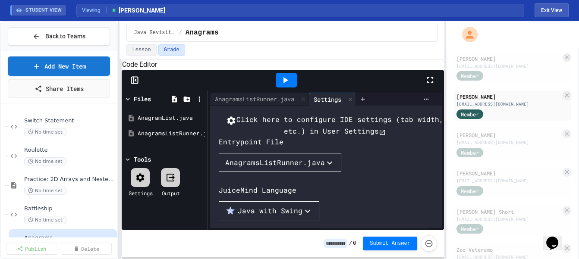
click at [288, 172] on div "Click here to configure IDE settings (tab width, etc.) in User Settings Entrypo…" at bounding box center [334, 211] width 231 height 194
click at [134, 84] on icon at bounding box center [134, 80] width 9 height 9
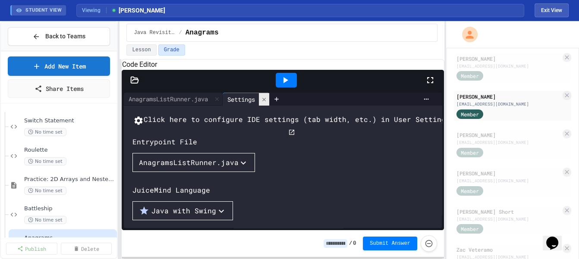
click at [266, 103] on icon at bounding box center [264, 100] width 6 height 6
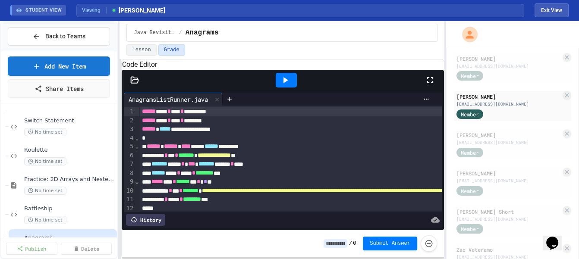
click at [136, 91] on div at bounding box center [283, 80] width 322 height 21
click at [136, 84] on icon at bounding box center [134, 80] width 9 height 9
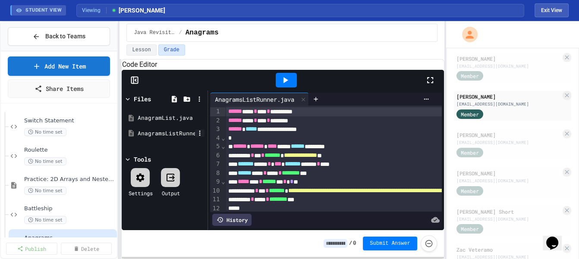
click at [202, 137] on icon at bounding box center [200, 133] width 8 height 8
drag, startPoint x: 221, startPoint y: 160, endPoint x: 217, endPoint y: 158, distance: 4.7
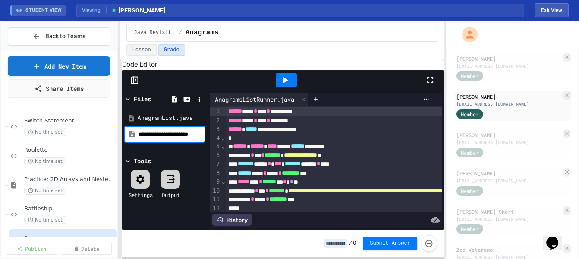
scroll to position [0, 11]
click at [154, 138] on input "**********" at bounding box center [171, 134] width 66 height 8
click at [152, 138] on input "**********" at bounding box center [171, 134] width 66 height 8
type input "**********"
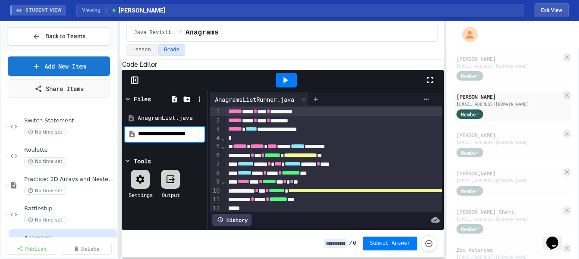
scroll to position [0, 0]
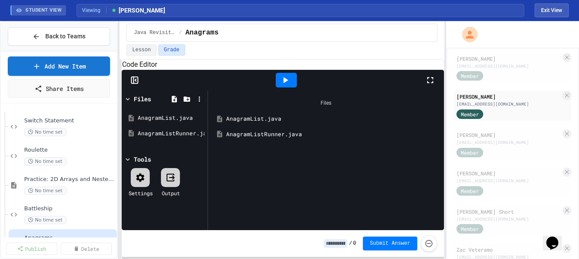
click at [235, 139] on div "AnagramListRunner.java" at bounding box center [331, 134] width 213 height 9
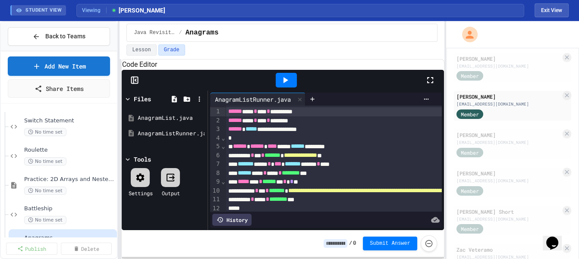
click at [141, 183] on icon at bounding box center [140, 177] width 10 height 10
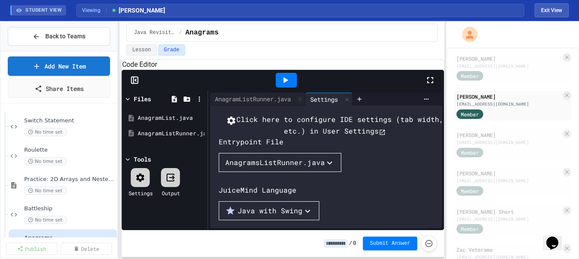
click at [283, 168] on div "AnagramsListRunner.java" at bounding box center [274, 162] width 99 height 10
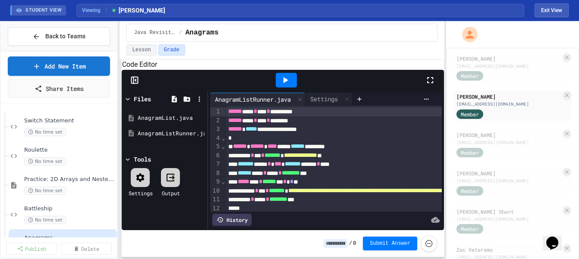
click at [144, 183] on icon at bounding box center [140, 177] width 10 height 10
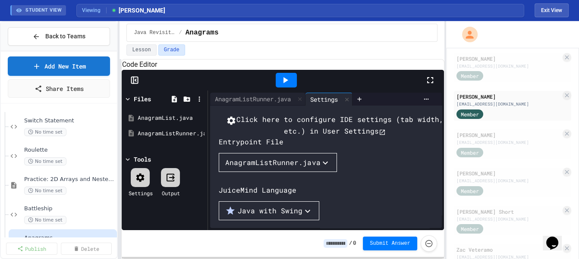
click at [222, 89] on div at bounding box center [285, 80] width 277 height 23
click at [357, 106] on div at bounding box center [359, 99] width 14 height 13
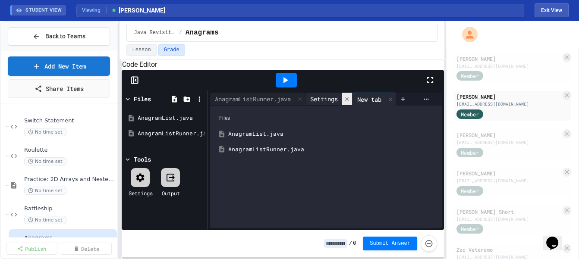
click at [350, 102] on icon at bounding box center [347, 99] width 6 height 6
click at [558, 3] on div "STUDENT VIEW Viewing [PERSON_NAME] Exit View" at bounding box center [289, 10] width 579 height 21
drag, startPoint x: 559, startPoint y: 6, endPoint x: 552, endPoint y: 21, distance: 15.8
click at [560, 7] on button "Exit View" at bounding box center [551, 10] width 34 height 14
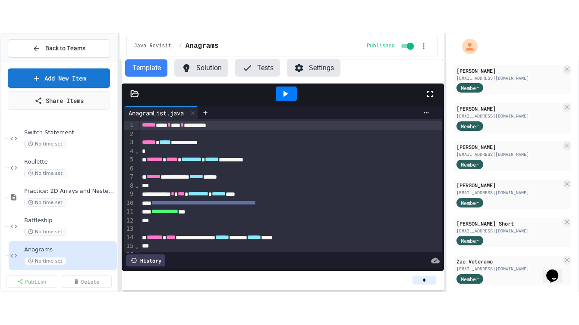
scroll to position [0, 25]
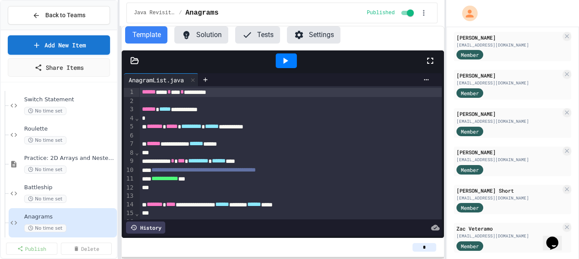
click at [192, 30] on button "Solution" at bounding box center [201, 34] width 54 height 17
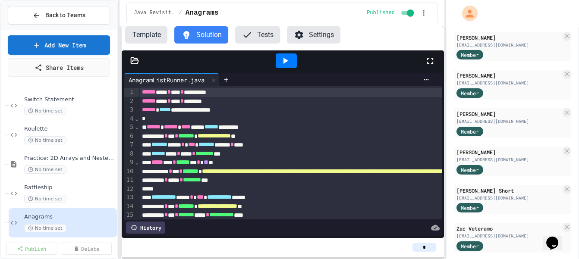
click at [137, 52] on div at bounding box center [283, 60] width 322 height 21
click at [137, 59] on icon at bounding box center [134, 60] width 7 height 6
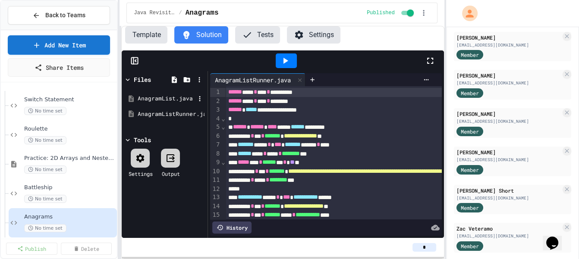
click at [151, 99] on div "AnagramList.java" at bounding box center [166, 98] width 58 height 9
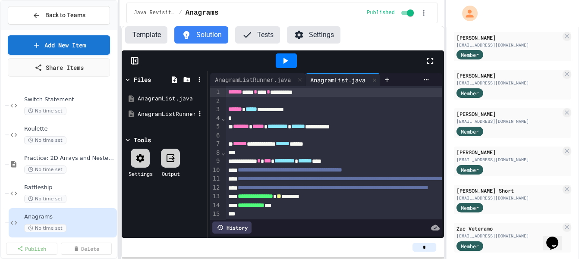
click at [165, 113] on div "AnagramListRunner.java" at bounding box center [166, 114] width 58 height 9
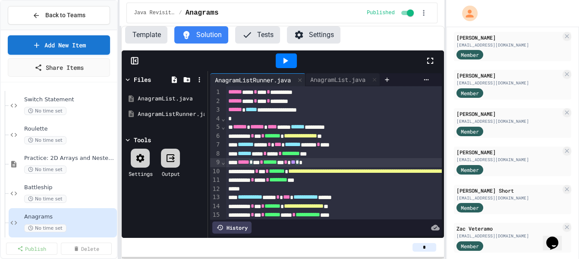
click at [325, 160] on div "***** * *** * ****** ** * ** * *" at bounding box center [485, 162] width 521 height 9
click at [434, 64] on icon at bounding box center [430, 61] width 10 height 10
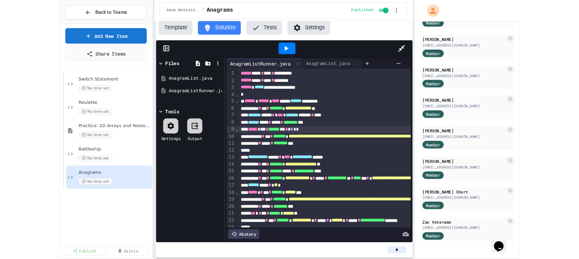
scroll to position [108, 0]
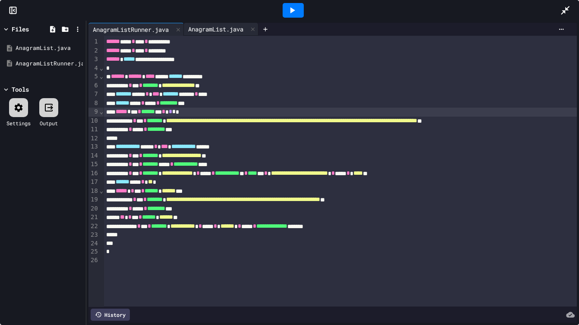
drag, startPoint x: 214, startPoint y: 30, endPoint x: 267, endPoint y: 250, distance: 225.6
click at [215, 30] on div "AnagramList.java" at bounding box center [216, 29] width 64 height 9
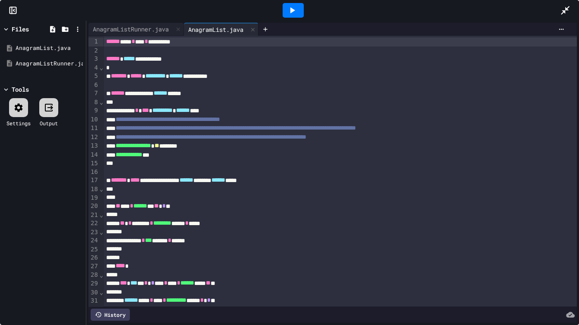
click at [572, 10] on div at bounding box center [569, 10] width 19 height 23
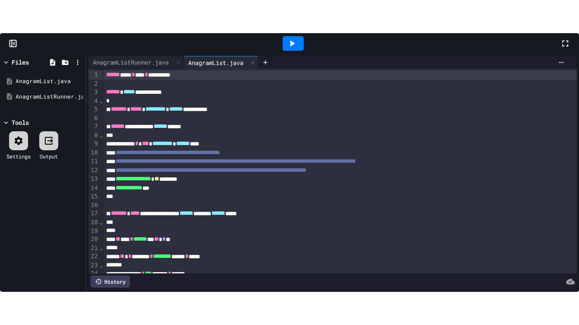
scroll to position [161, 0]
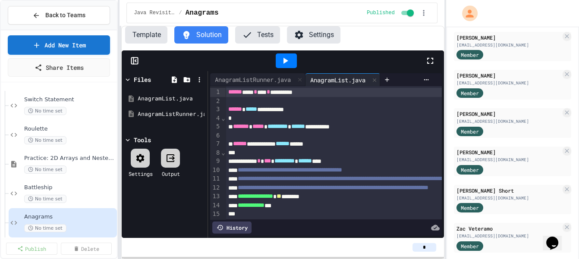
click at [425, 61] on icon at bounding box center [430, 61] width 10 height 10
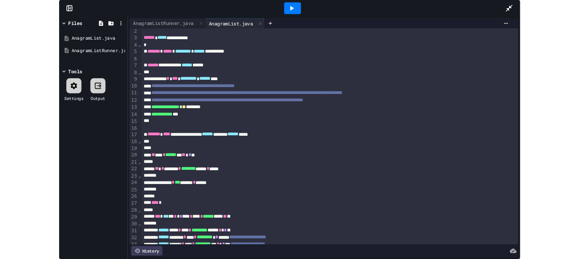
scroll to position [12, 0]
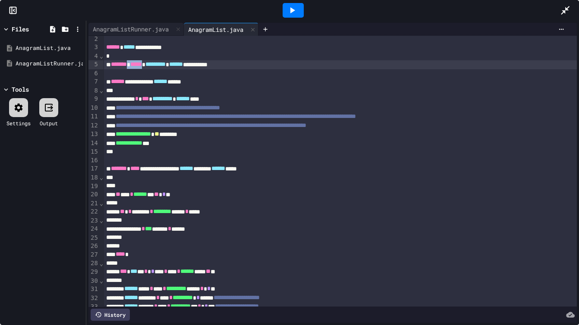
drag, startPoint x: 161, startPoint y: 63, endPoint x: 140, endPoint y: 64, distance: 20.7
click at [140, 64] on div "**********" at bounding box center [339, 64] width 473 height 9
click at [288, 9] on icon at bounding box center [292, 10] width 10 height 10
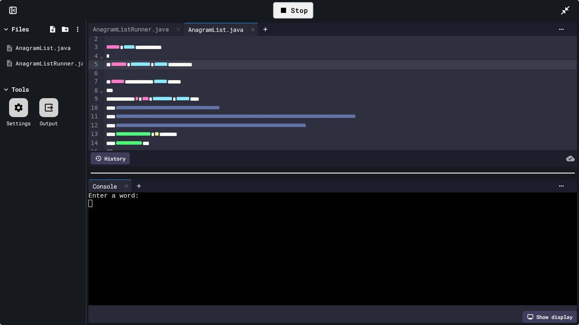
click at [221, 218] on div at bounding box center [328, 218] width 481 height 7
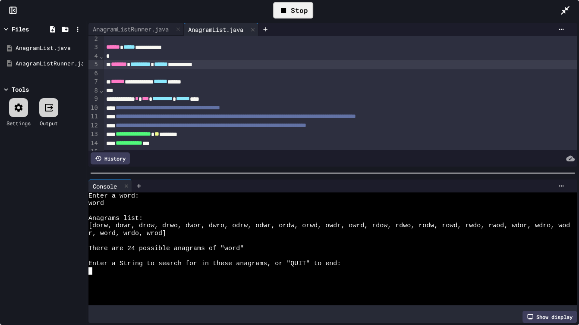
click at [292, 8] on div "Stop" at bounding box center [293, 10] width 40 height 16
click at [298, 9] on div at bounding box center [292, 10] width 21 height 15
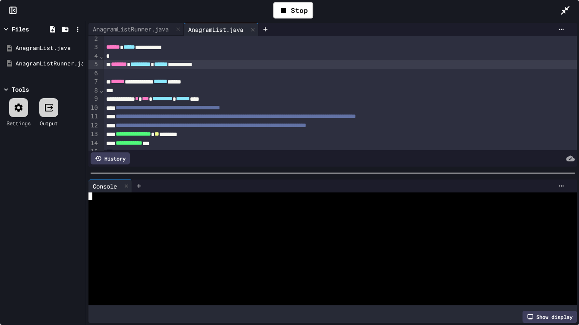
click at [233, 211] on div at bounding box center [328, 210] width 481 height 7
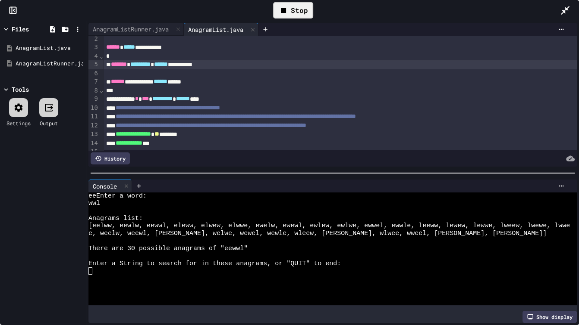
click at [294, 12] on div "Stop" at bounding box center [293, 10] width 40 height 16
click at [568, 6] on icon at bounding box center [564, 10] width 9 height 9
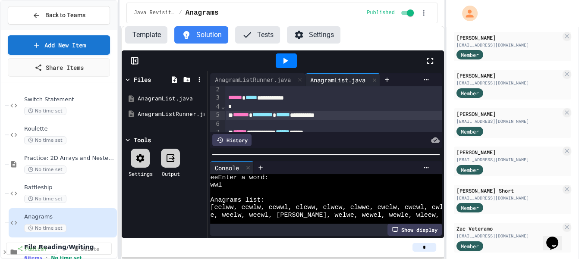
scroll to position [60, 0]
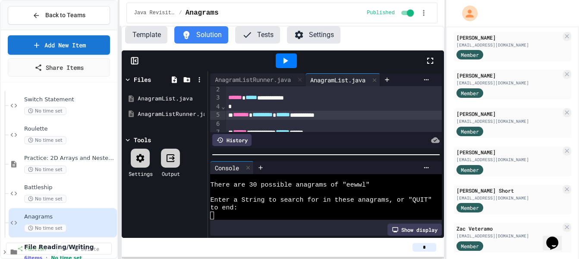
click at [141, 63] on div at bounding box center [135, 60] width 26 height 9
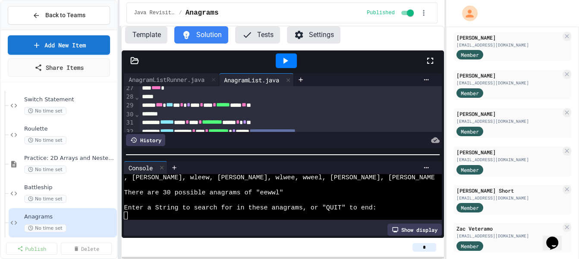
scroll to position [241, 0]
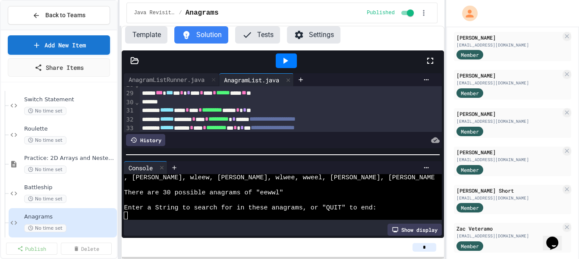
click at [158, 34] on button "Template" at bounding box center [146, 34] width 42 height 17
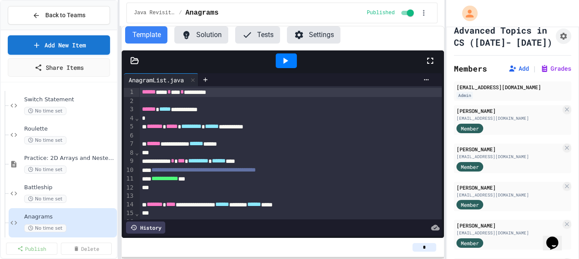
scroll to position [0, 0]
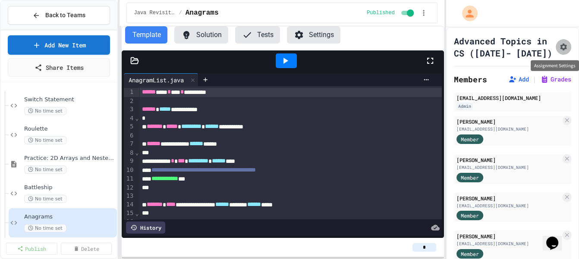
click at [563, 44] on icon "Assignment Settings" at bounding box center [563, 47] width 7 height 7
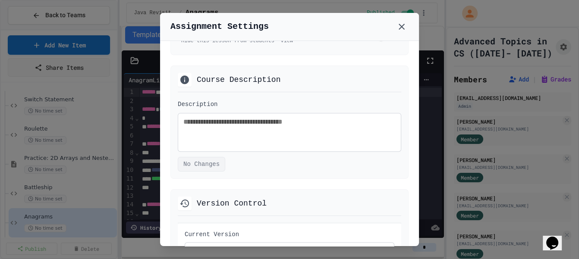
scroll to position [598, 0]
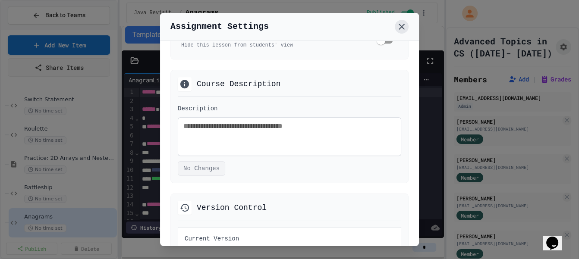
click at [400, 27] on icon at bounding box center [401, 27] width 10 height 10
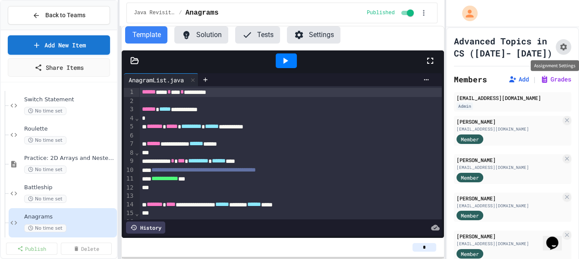
click at [565, 41] on button "Assignment Settings" at bounding box center [563, 47] width 16 height 16
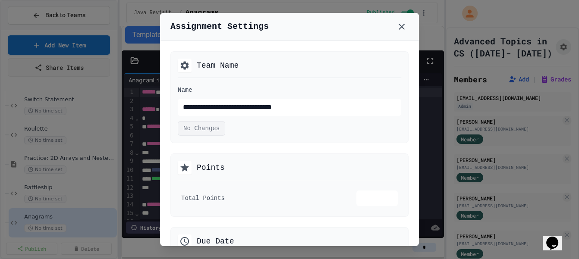
click at [538, 23] on div at bounding box center [289, 129] width 579 height 259
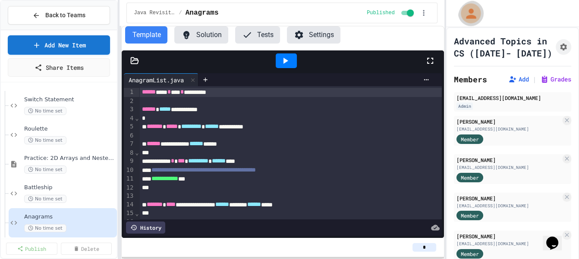
click at [475, 13] on icon "My Account" at bounding box center [470, 13] width 15 height 15
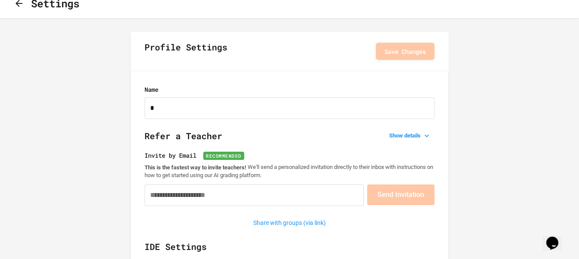
scroll to position [12, 0]
click at [393, 131] on button "Show details" at bounding box center [409, 135] width 49 height 12
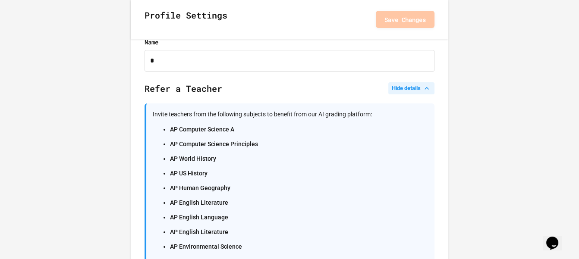
scroll to position [54, 0]
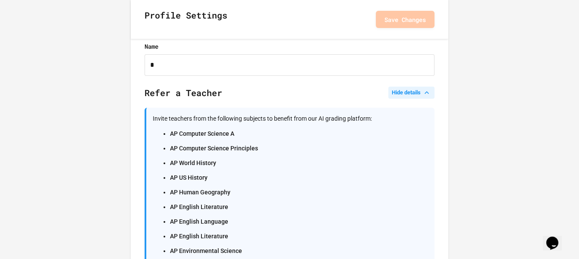
click at [414, 93] on button "Hide details" at bounding box center [411, 93] width 46 height 12
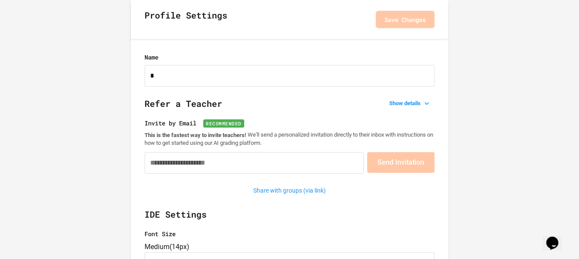
scroll to position [0, 0]
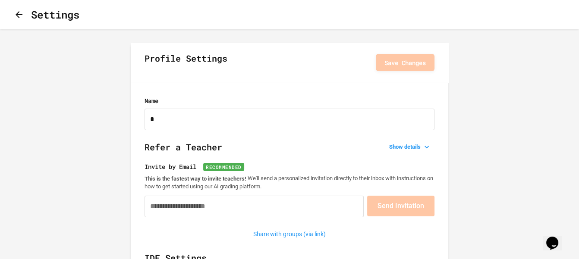
click at [29, 22] on div "Settings" at bounding box center [47, 15] width 66 height 16
click at [24, 17] on icon "button" at bounding box center [19, 14] width 10 height 10
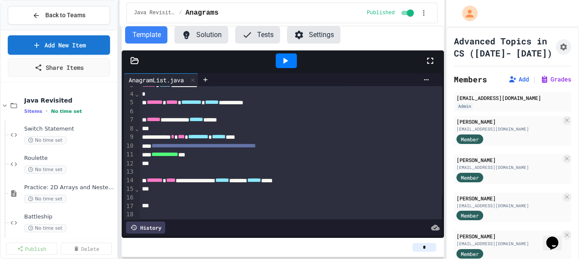
scroll to position [24, 0]
click at [137, 66] on div at bounding box center [283, 60] width 322 height 21
click at [136, 65] on div at bounding box center [283, 60] width 322 height 21
click at [134, 62] on icon at bounding box center [134, 60] width 9 height 9
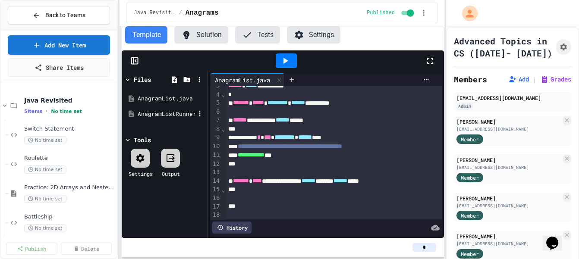
drag, startPoint x: 168, startPoint y: 113, endPoint x: 205, endPoint y: 119, distance: 37.6
click at [169, 113] on div "AnagramListRunner.java" at bounding box center [166, 114] width 58 height 9
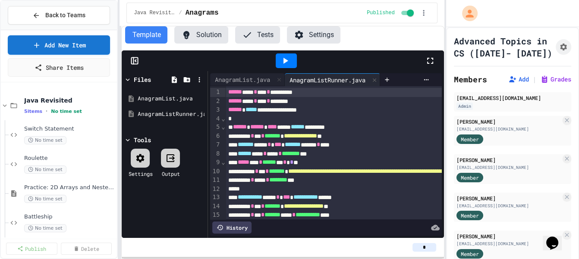
click at [225, 72] on div "**********" at bounding box center [325, 154] width 235 height 167
click at [226, 74] on div "AnagramList.java" at bounding box center [247, 79] width 75 height 13
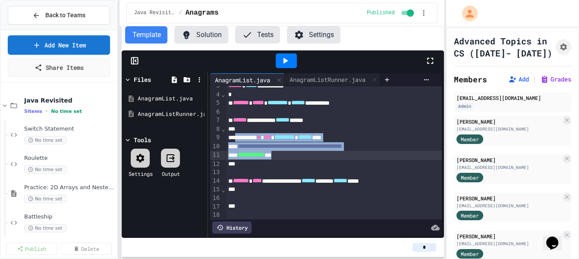
drag, startPoint x: 240, startPoint y: 135, endPoint x: 300, endPoint y: 158, distance: 64.7
click at [300, 158] on div "**********" at bounding box center [333, 219] width 217 height 313
click at [291, 155] on div "**********" at bounding box center [333, 155] width 217 height 9
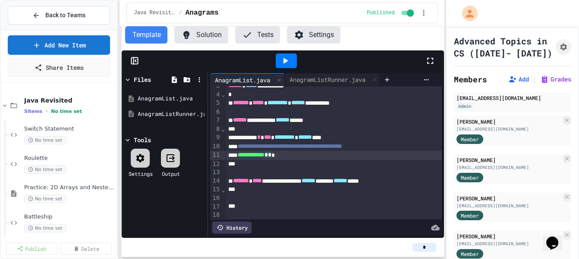
click at [293, 149] on span "**********" at bounding box center [290, 146] width 104 height 6
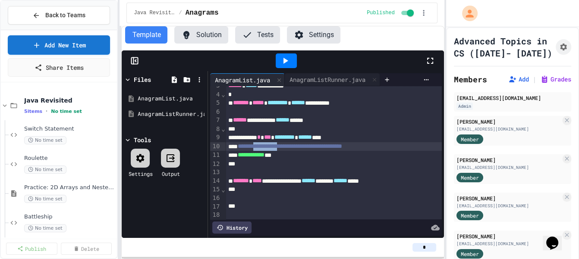
click at [293, 149] on span "**********" at bounding box center [290, 146] width 104 height 6
click at [294, 147] on span "**********" at bounding box center [290, 146] width 104 height 6
click at [372, 142] on div "**********" at bounding box center [333, 146] width 217 height 9
click at [342, 146] on span "**********" at bounding box center [290, 146] width 104 height 6
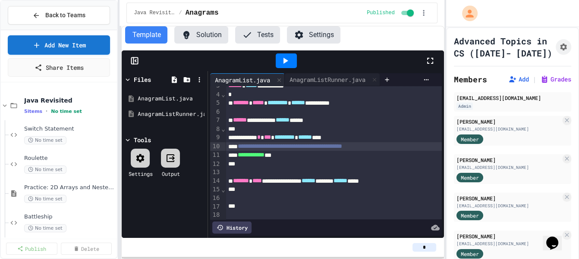
click at [342, 146] on span "**********" at bounding box center [290, 146] width 104 height 6
click at [342, 145] on span "**********" at bounding box center [290, 146] width 104 height 6
click at [425, 146] on div "**********" at bounding box center [333, 146] width 217 height 9
click at [567, 50] on button "Assignment Settings" at bounding box center [563, 47] width 16 height 16
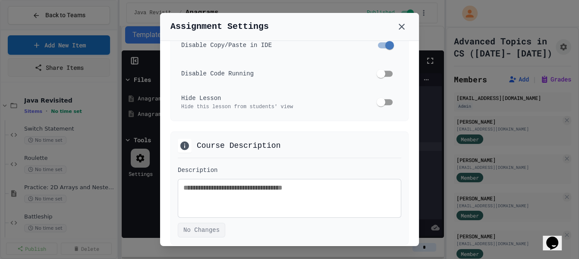
scroll to position [529, 0]
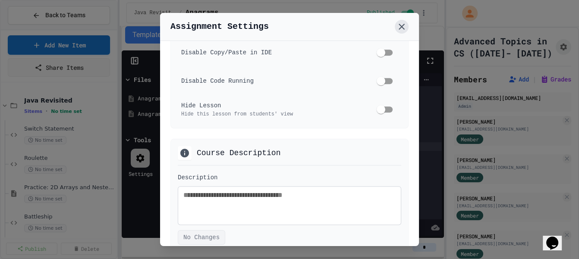
click at [395, 24] on button at bounding box center [401, 27] width 14 height 14
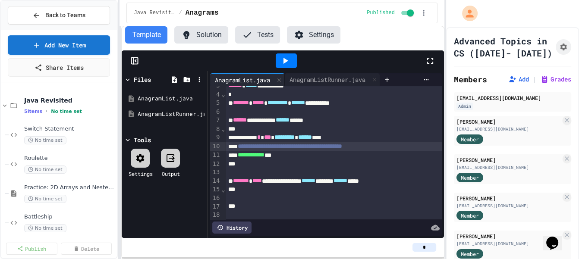
click at [123, 61] on div at bounding box center [135, 60] width 26 height 9
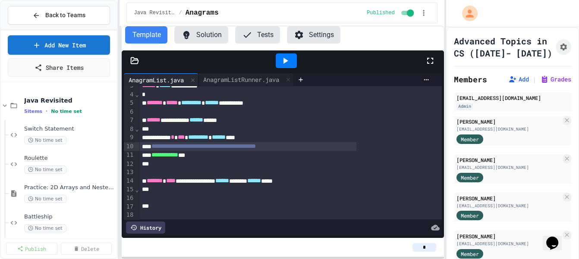
click at [134, 66] on div at bounding box center [283, 60] width 322 height 21
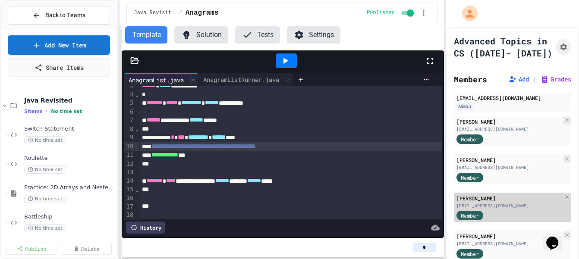
click at [512, 208] on div "[EMAIL_ADDRESS][DOMAIN_NAME]" at bounding box center [508, 206] width 104 height 6
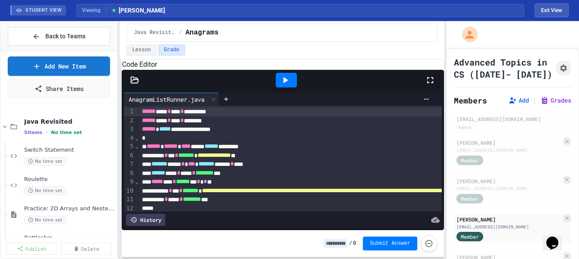
click at [542, 15] on button "Exit View" at bounding box center [551, 10] width 34 height 14
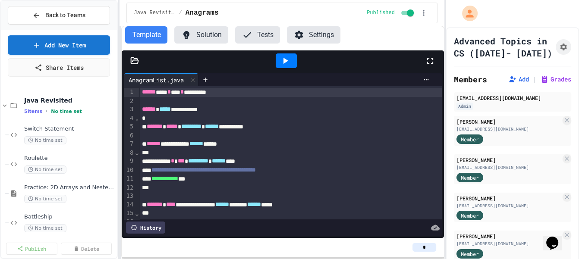
scroll to position [0, 25]
click at [219, 31] on button "Solution" at bounding box center [201, 34] width 54 height 17
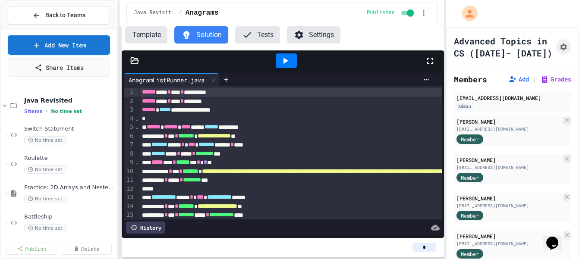
click at [267, 57] on div at bounding box center [285, 60] width 277 height 23
click at [287, 59] on icon at bounding box center [285, 61] width 10 height 10
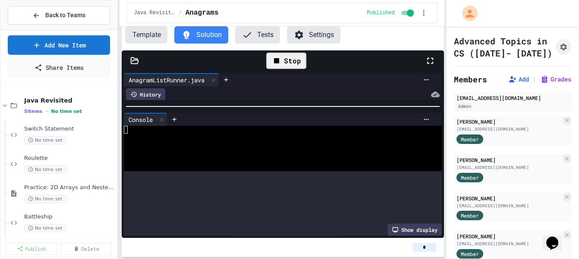
click at [307, 102] on div at bounding box center [283, 106] width 322 height 9
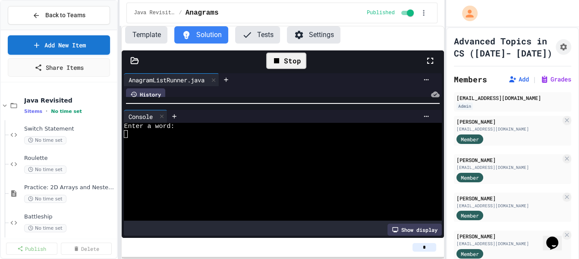
click at [196, 150] on div "**********" at bounding box center [283, 154] width 322 height 167
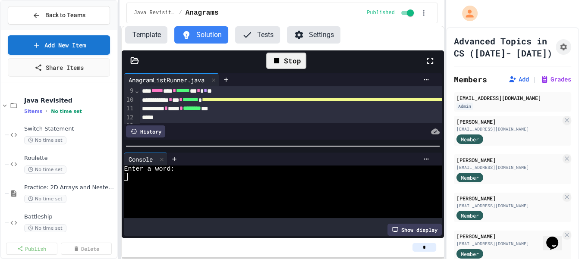
scroll to position [72, 0]
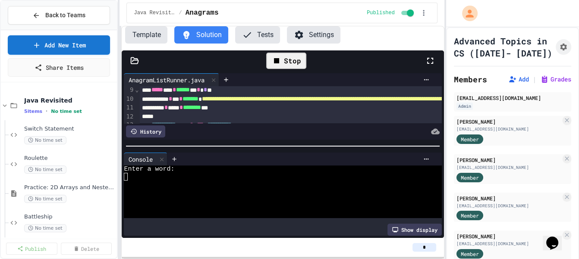
click at [207, 91] on span "*" at bounding box center [204, 90] width 3 height 6
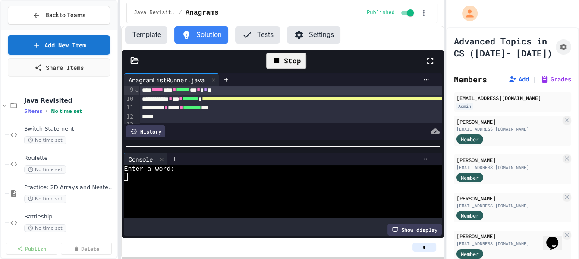
click at [189, 185] on div at bounding box center [279, 184] width 310 height 7
click at [277, 60] on icon at bounding box center [276, 60] width 5 height 5
click at [207, 90] on span "*" at bounding box center [204, 90] width 3 height 6
drag, startPoint x: 173, startPoint y: 170, endPoint x: 169, endPoint y: 173, distance: 5.6
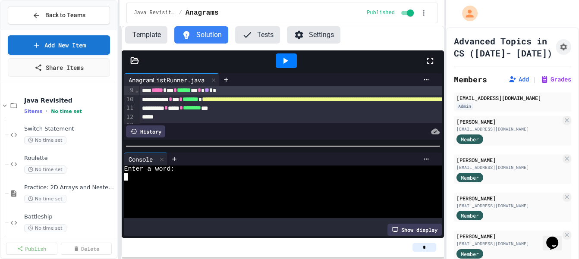
click at [285, 66] on div at bounding box center [285, 60] width 21 height 15
click at [179, 175] on div at bounding box center [279, 176] width 310 height 7
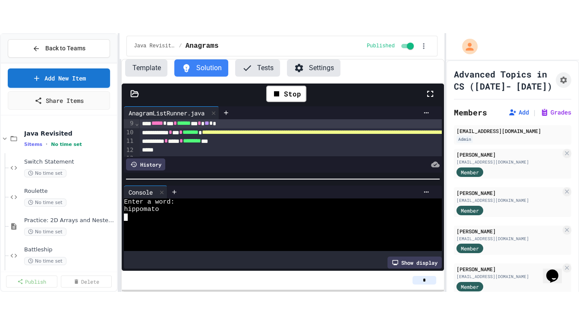
scroll to position [7531, 0]
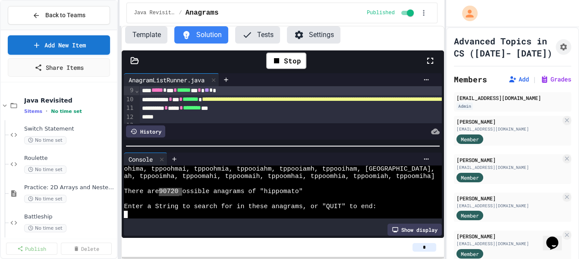
type textarea "*****"
drag, startPoint x: 181, startPoint y: 191, endPoint x: 163, endPoint y: 188, distance: 18.7
click at [431, 59] on icon at bounding box center [430, 61] width 10 height 10
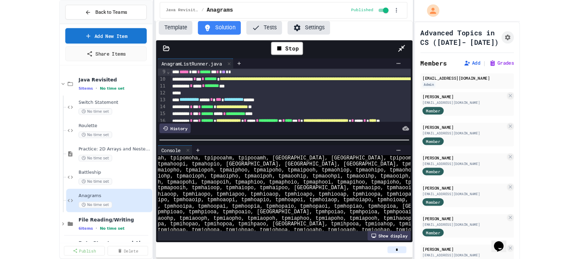
scroll to position [4052, 0]
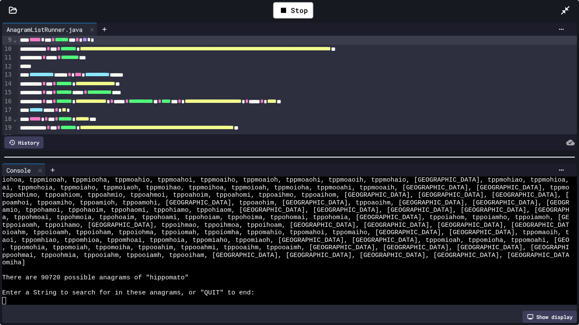
click at [151, 259] on div at bounding box center [285, 300] width 566 height 7
click at [287, 8] on icon at bounding box center [283, 10] width 10 height 10
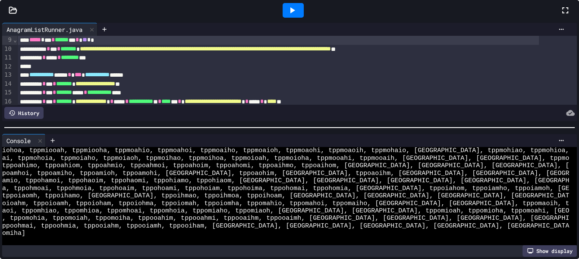
scroll to position [7531, 0]
